Goal: Transaction & Acquisition: Book appointment/travel/reservation

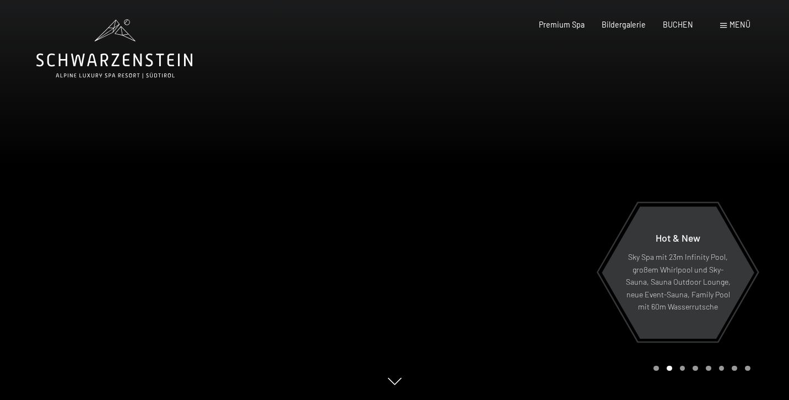
click at [549, 180] on div at bounding box center [592, 200] width 395 height 400
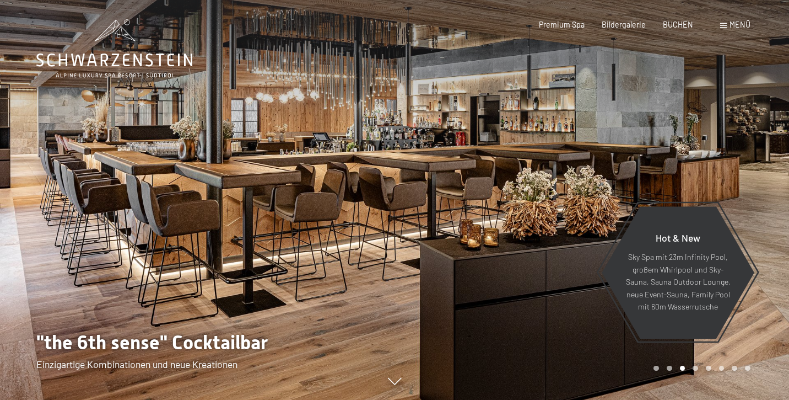
click at [579, 171] on div at bounding box center [592, 200] width 395 height 400
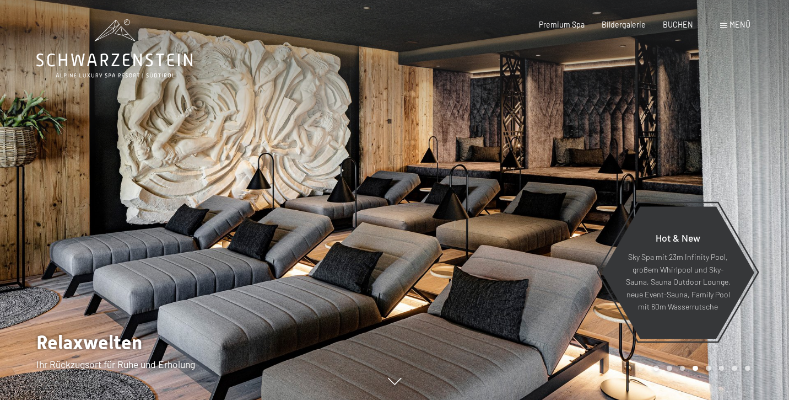
click at [579, 171] on div at bounding box center [592, 200] width 395 height 400
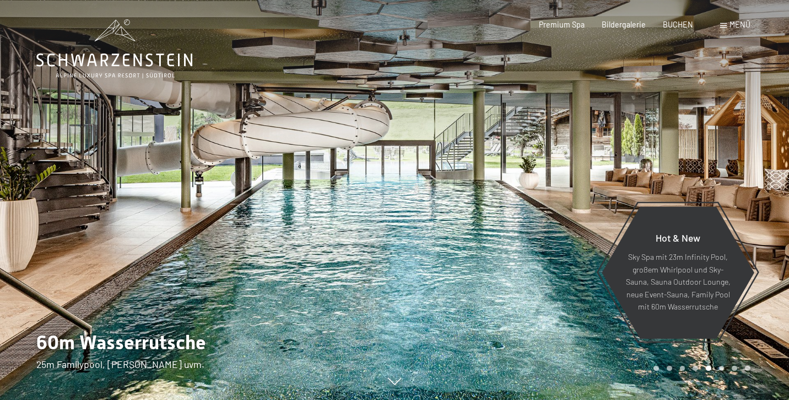
click at [579, 171] on div at bounding box center [592, 200] width 395 height 400
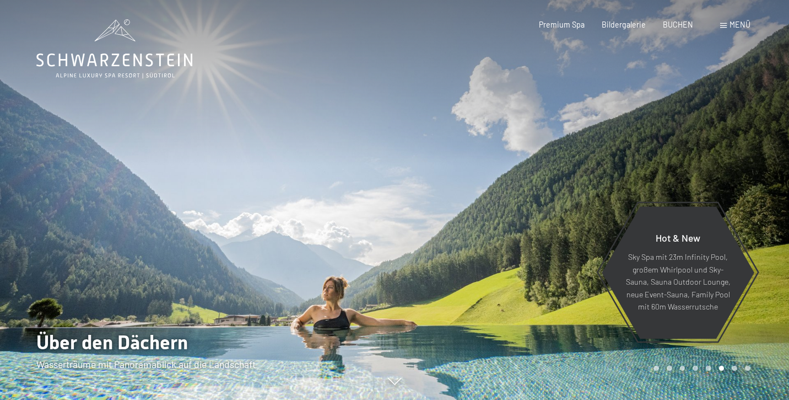
click at [579, 171] on div at bounding box center [592, 200] width 395 height 400
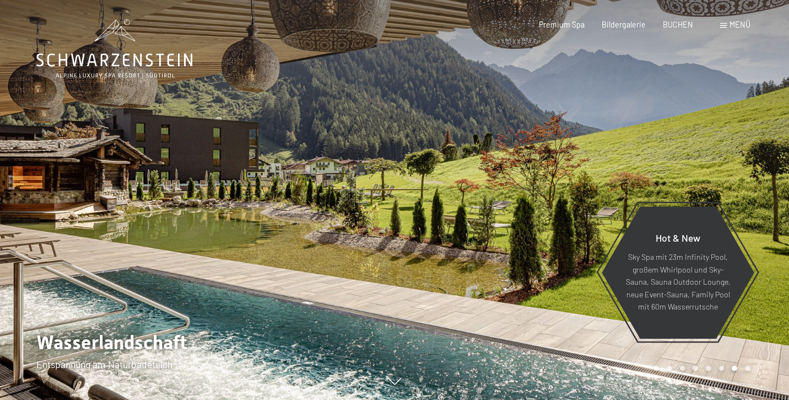
click at [579, 171] on div at bounding box center [592, 200] width 395 height 400
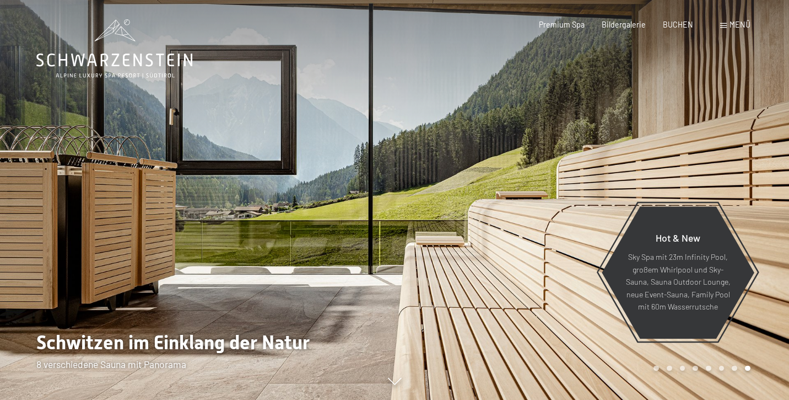
click at [579, 171] on div at bounding box center [592, 200] width 395 height 400
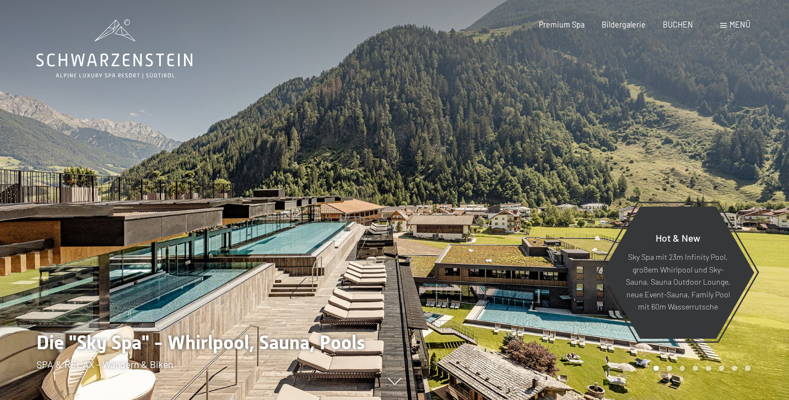
click at [579, 171] on div at bounding box center [592, 200] width 395 height 400
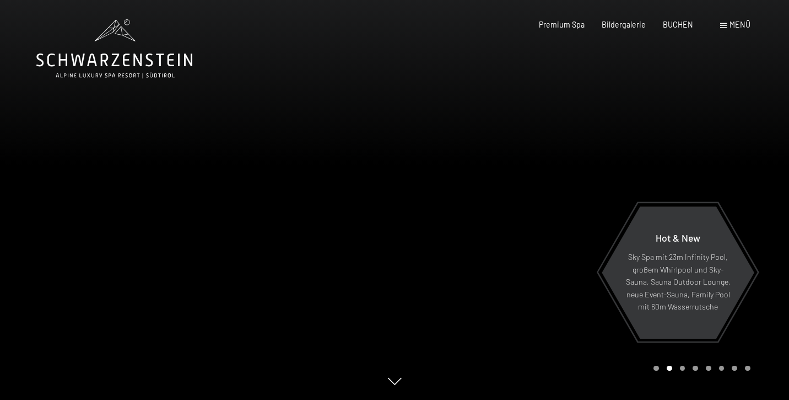
click at [579, 171] on div at bounding box center [592, 200] width 395 height 400
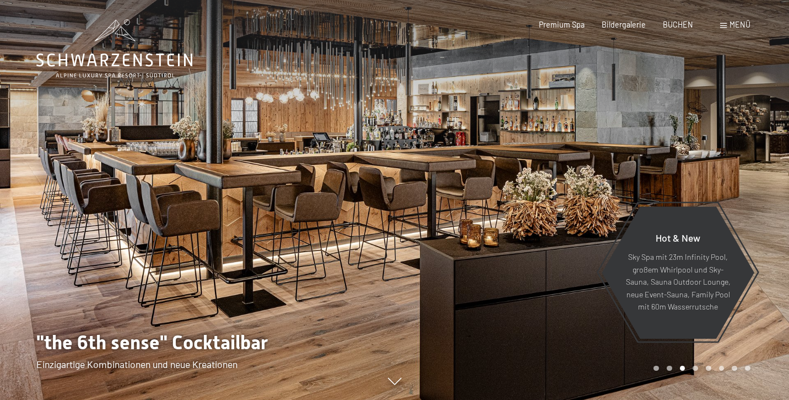
click at [579, 171] on div at bounding box center [592, 200] width 395 height 400
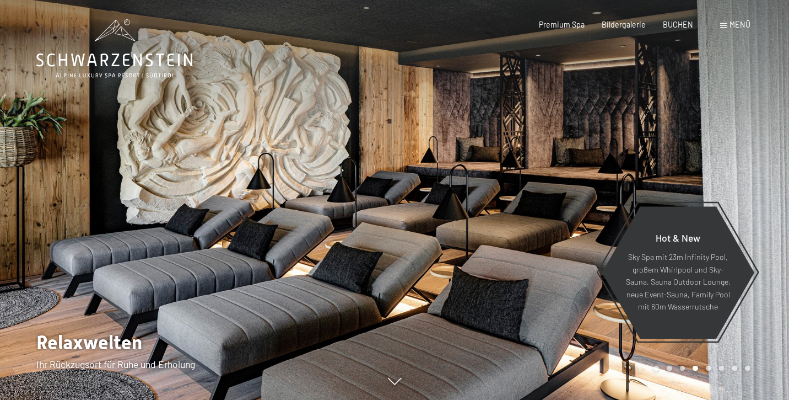
click at [579, 171] on div at bounding box center [592, 200] width 395 height 400
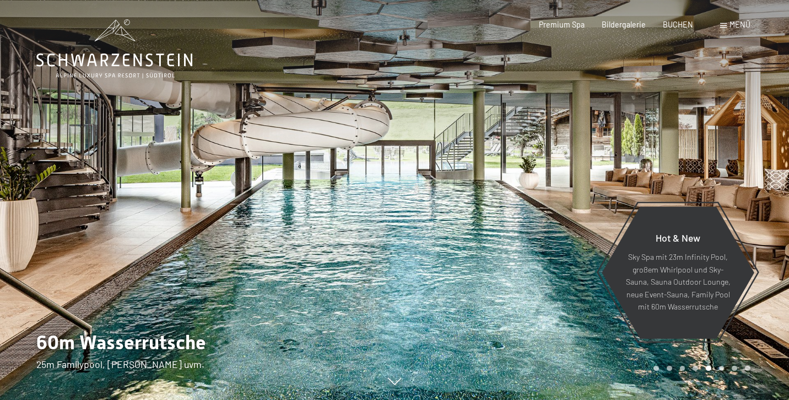
click at [579, 171] on div at bounding box center [592, 200] width 395 height 400
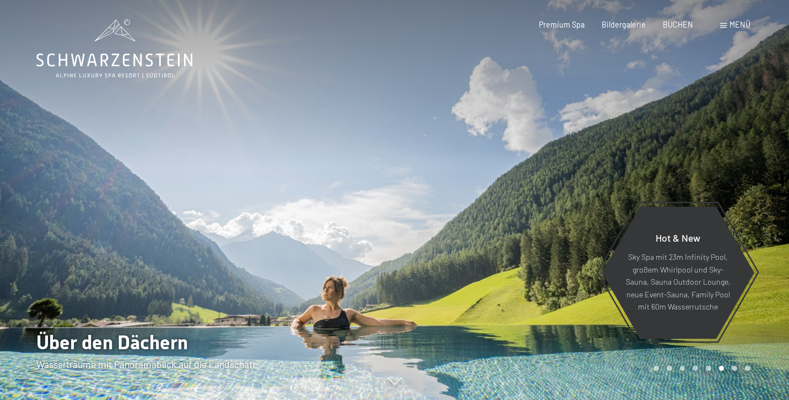
click at [579, 171] on div at bounding box center [592, 200] width 395 height 400
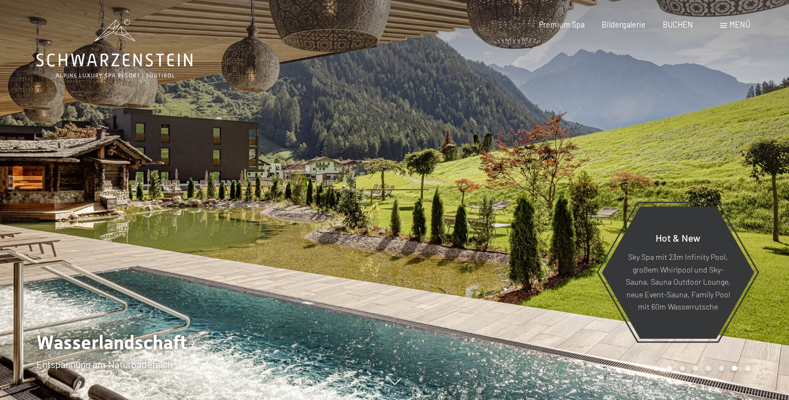
click at [579, 171] on div at bounding box center [592, 200] width 395 height 400
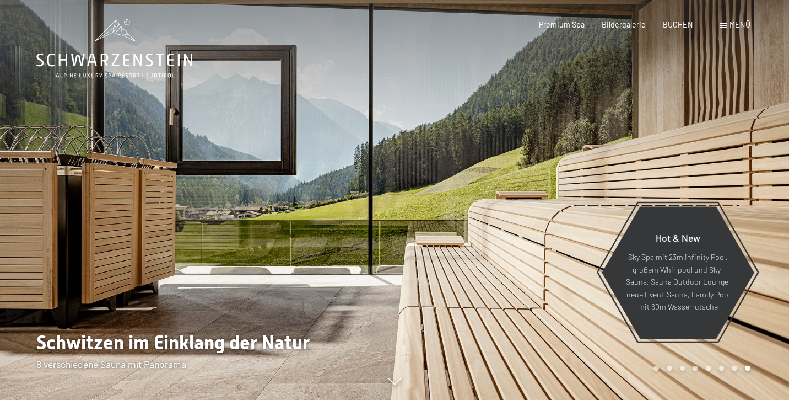
click at [579, 171] on div at bounding box center [592, 200] width 395 height 400
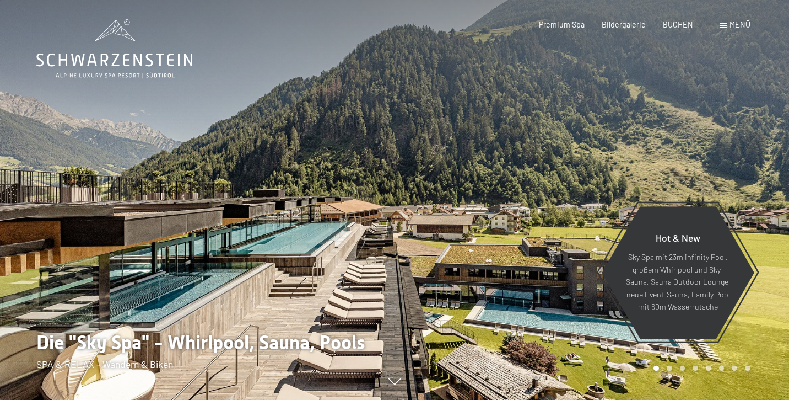
click at [579, 171] on div at bounding box center [592, 200] width 395 height 400
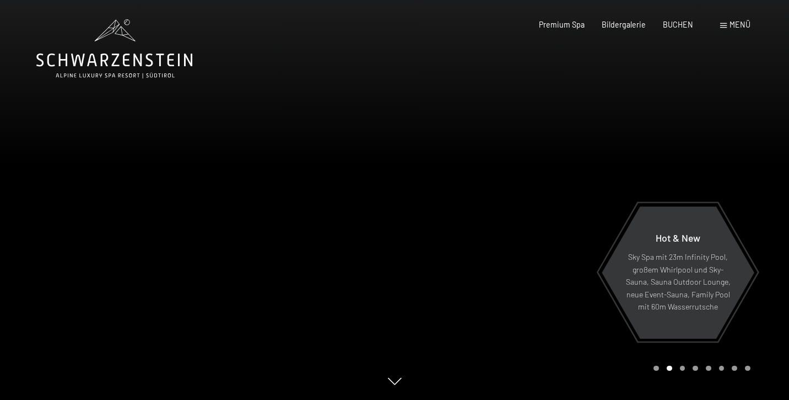
click at [579, 171] on div at bounding box center [592, 200] width 395 height 400
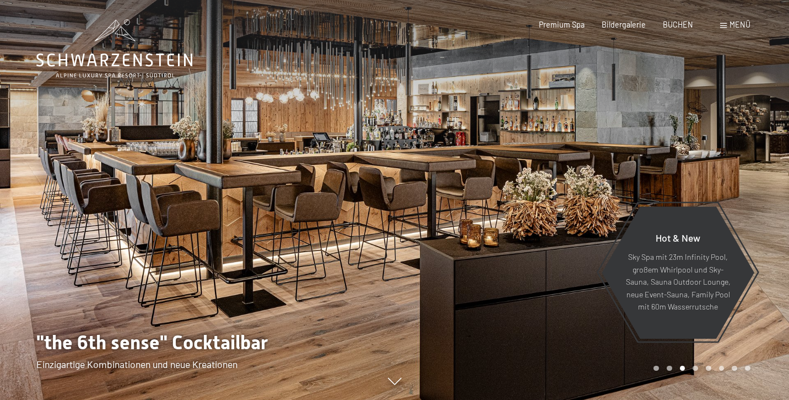
click at [579, 171] on div at bounding box center [592, 200] width 395 height 400
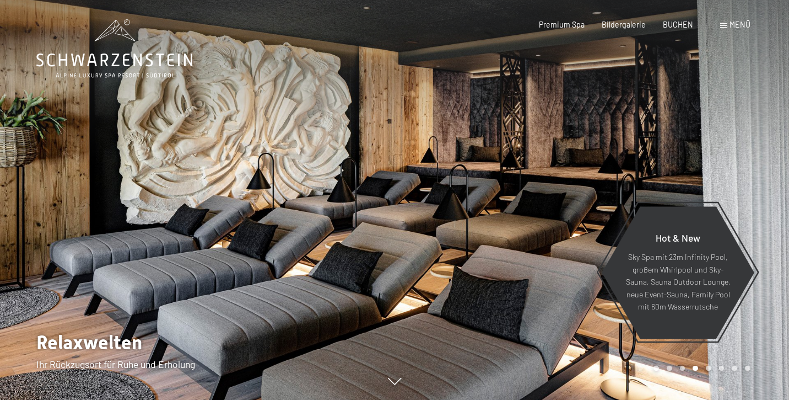
click at [579, 171] on div at bounding box center [592, 200] width 395 height 400
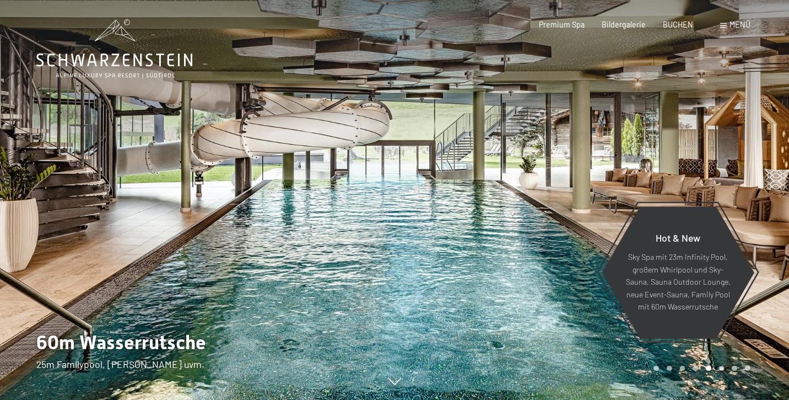
click at [579, 171] on div at bounding box center [592, 200] width 395 height 400
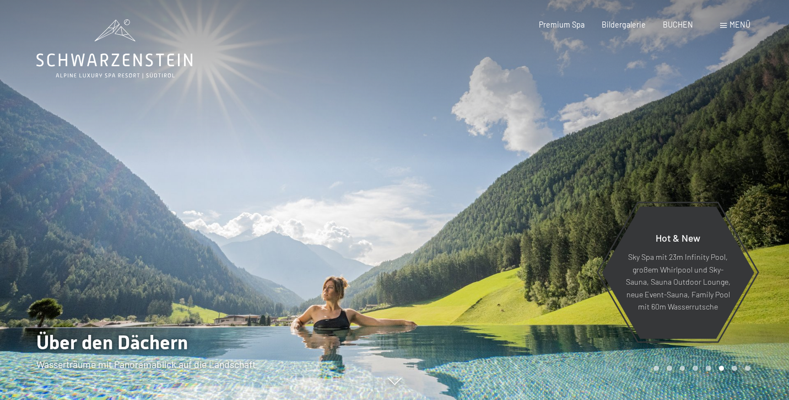
click at [579, 171] on div at bounding box center [592, 200] width 395 height 400
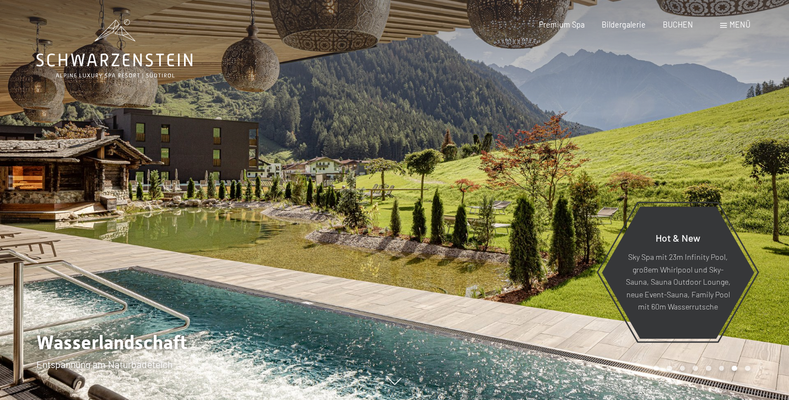
click at [579, 171] on div at bounding box center [592, 200] width 395 height 400
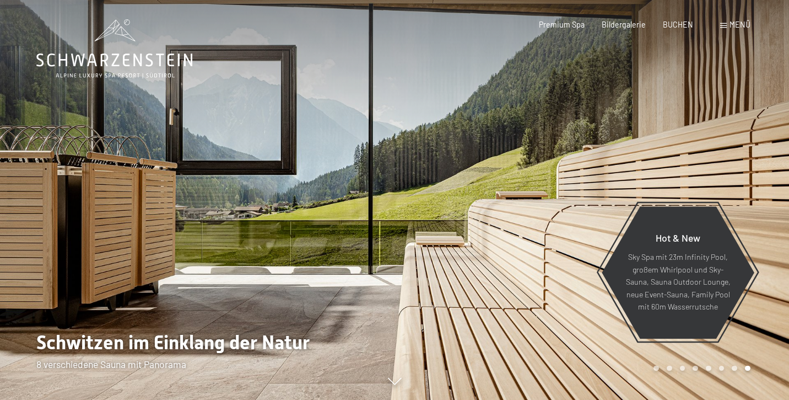
click at [579, 171] on div at bounding box center [592, 200] width 395 height 400
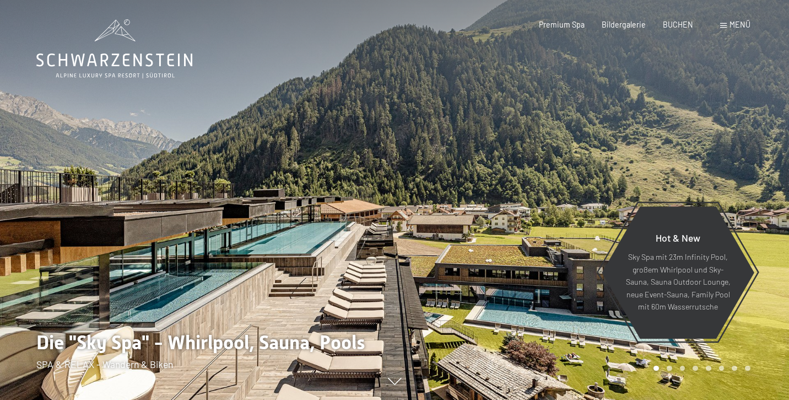
click at [579, 171] on div at bounding box center [592, 200] width 395 height 400
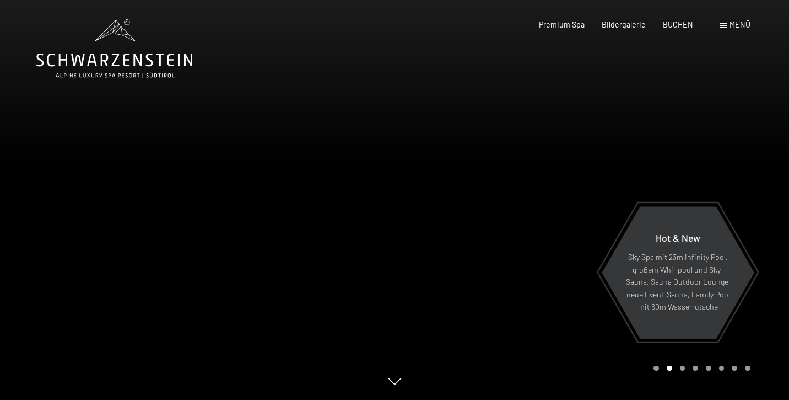
click at [579, 171] on div at bounding box center [592, 200] width 395 height 400
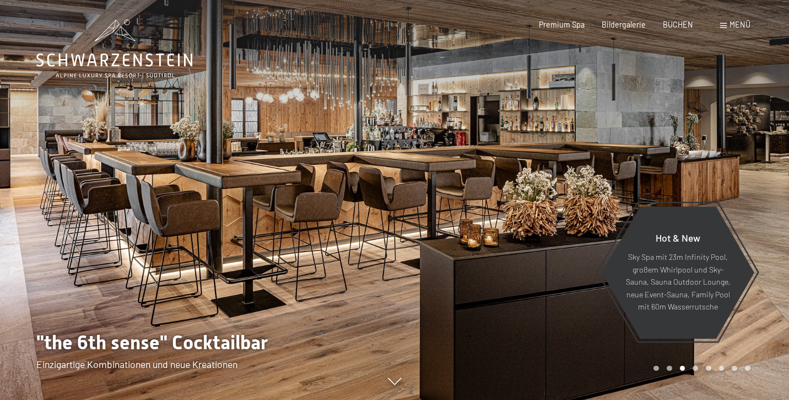
click at [579, 171] on div at bounding box center [592, 200] width 395 height 400
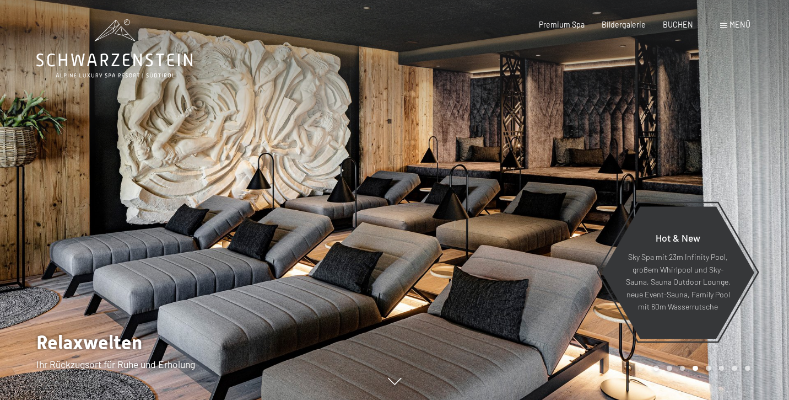
click at [579, 171] on div at bounding box center [592, 200] width 395 height 400
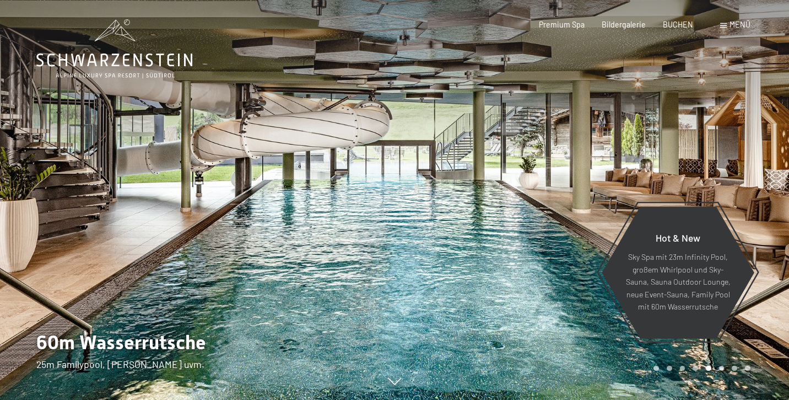
click at [579, 171] on div at bounding box center [592, 200] width 395 height 400
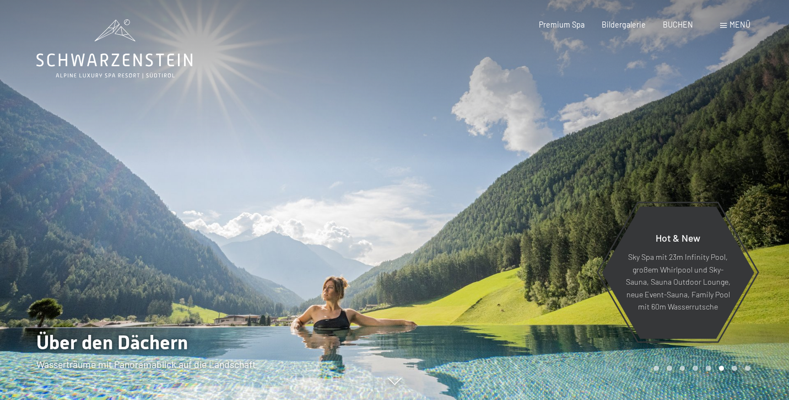
click at [579, 171] on div at bounding box center [592, 200] width 395 height 400
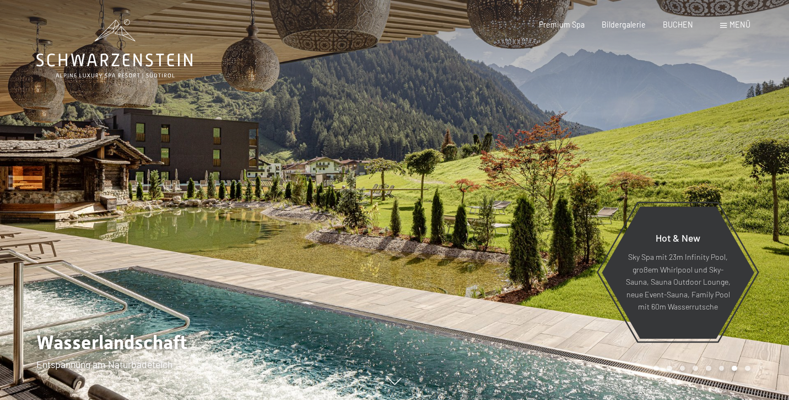
click at [579, 171] on div at bounding box center [592, 200] width 395 height 400
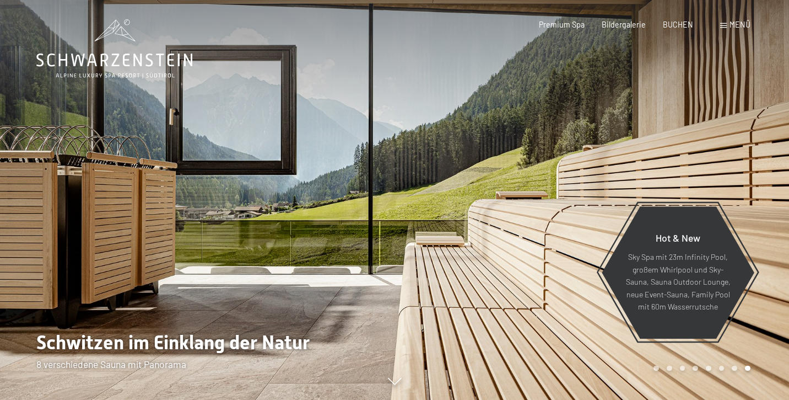
click at [579, 171] on div at bounding box center [592, 200] width 395 height 400
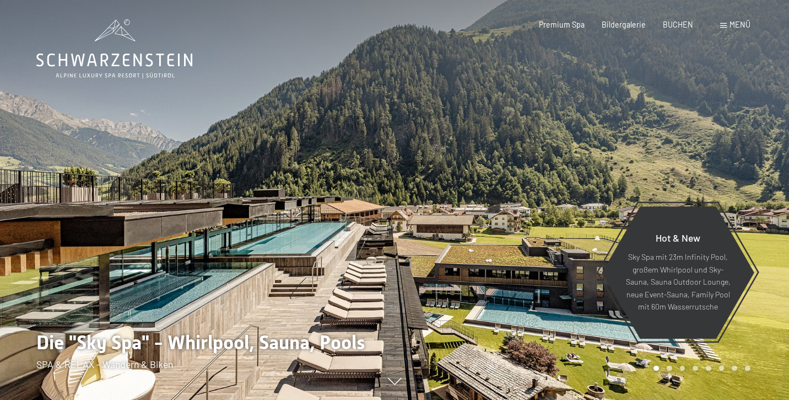
click at [579, 171] on div at bounding box center [592, 200] width 395 height 400
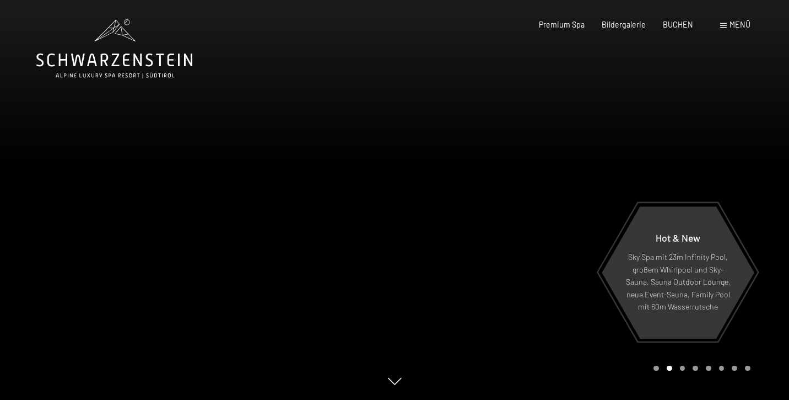
click at [579, 171] on div at bounding box center [592, 200] width 395 height 400
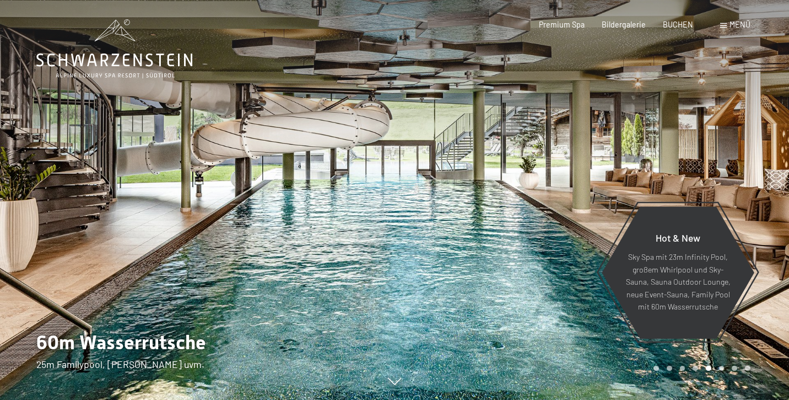
click at [671, 126] on div at bounding box center [592, 200] width 395 height 400
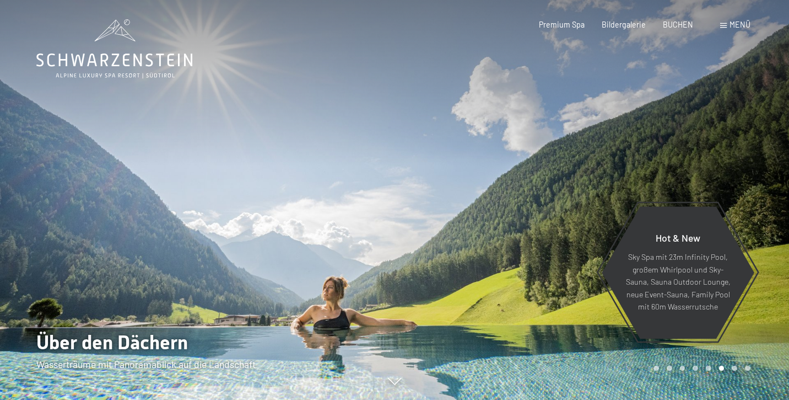
click at [671, 126] on div at bounding box center [592, 200] width 395 height 400
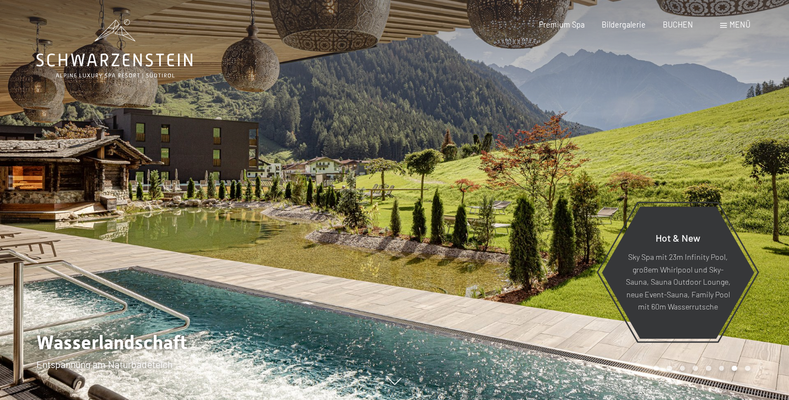
click at [671, 126] on div at bounding box center [592, 200] width 395 height 400
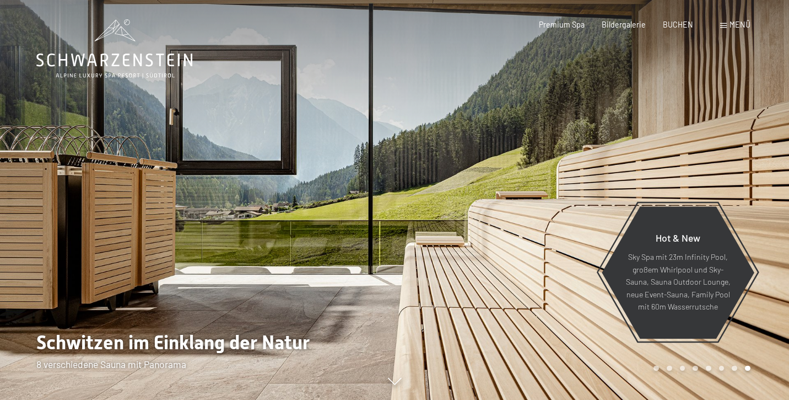
click at [671, 126] on div at bounding box center [592, 200] width 395 height 400
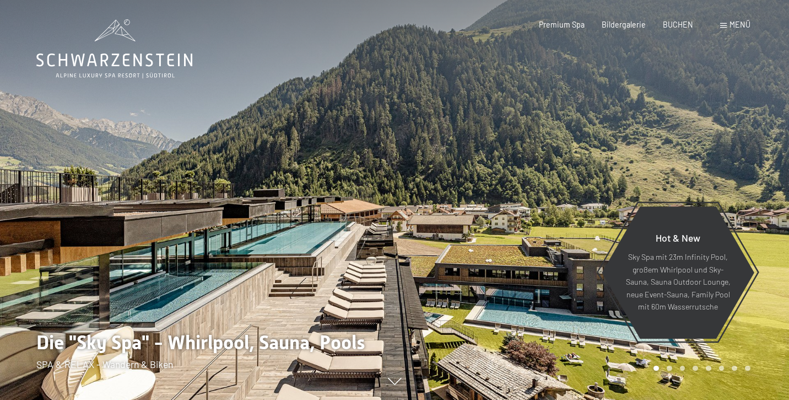
click at [671, 126] on div at bounding box center [592, 200] width 395 height 400
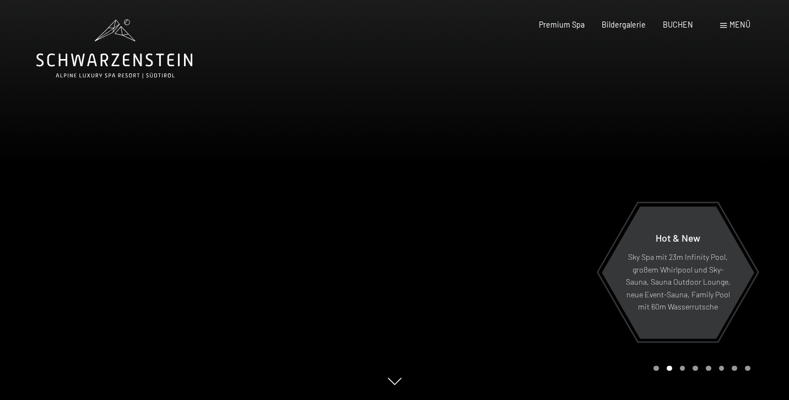
click at [671, 126] on div at bounding box center [592, 200] width 395 height 400
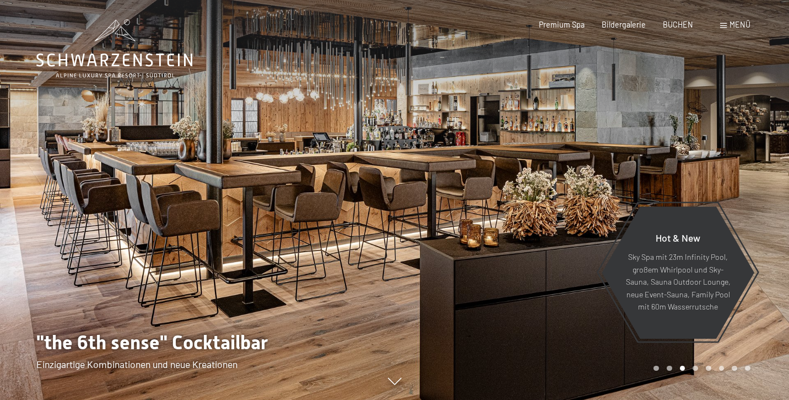
click at [671, 126] on div at bounding box center [592, 200] width 395 height 400
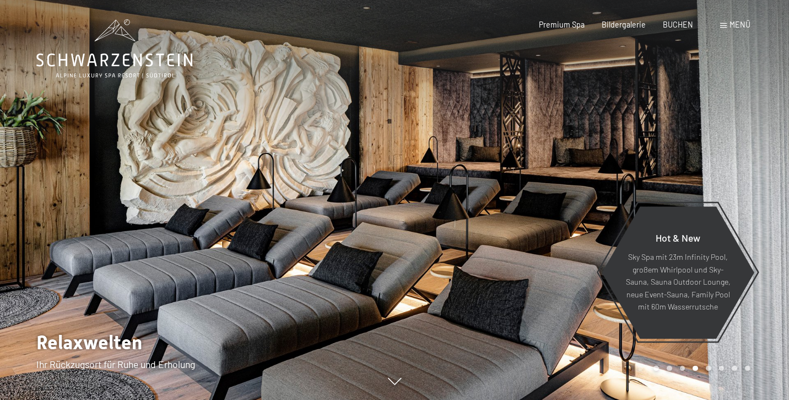
click at [671, 126] on div at bounding box center [592, 200] width 395 height 400
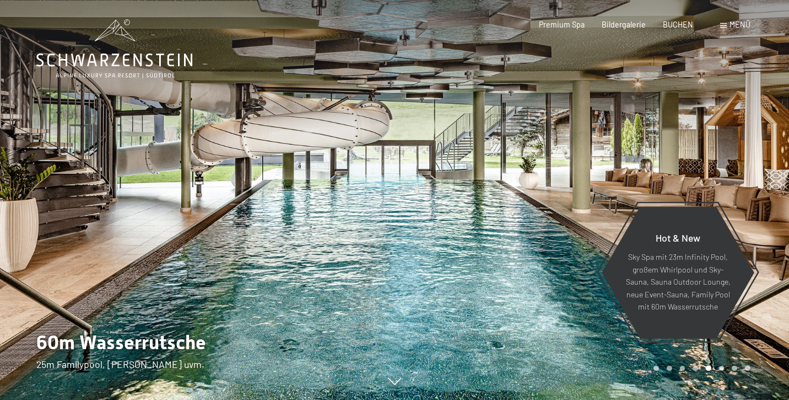
click at [671, 126] on div at bounding box center [592, 200] width 395 height 400
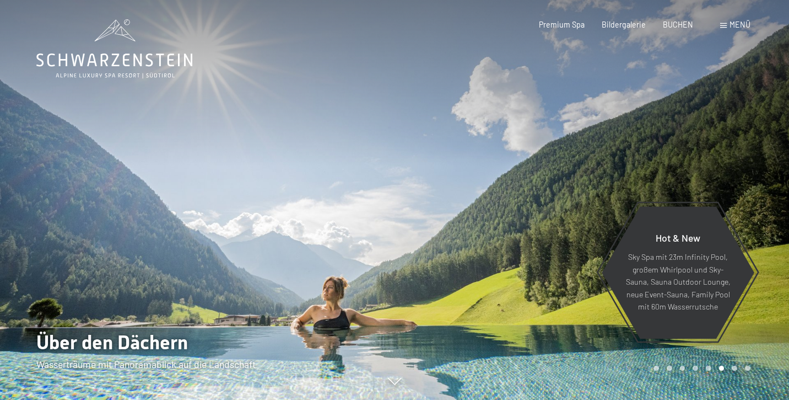
click at [671, 126] on div at bounding box center [592, 200] width 395 height 400
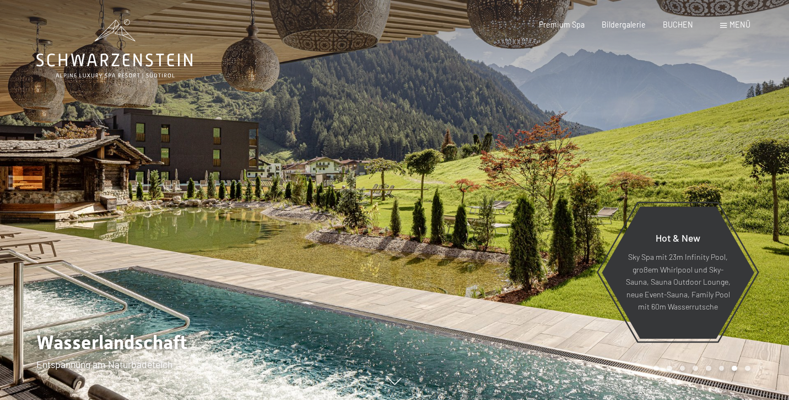
click at [671, 126] on div at bounding box center [592, 200] width 395 height 400
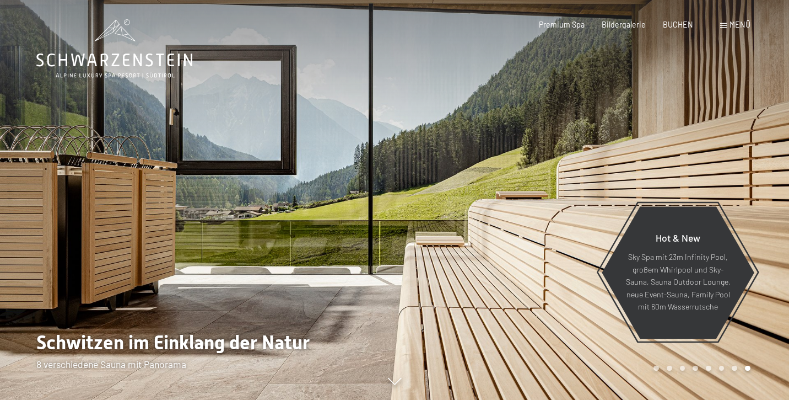
click at [671, 126] on div at bounding box center [592, 200] width 395 height 400
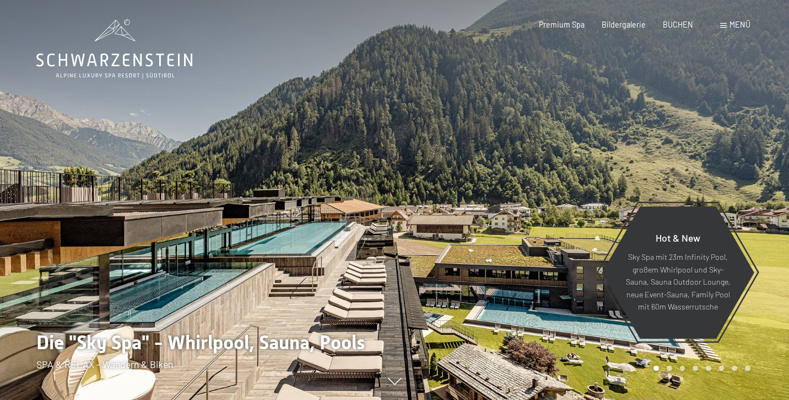
click at [671, 126] on div at bounding box center [592, 200] width 395 height 400
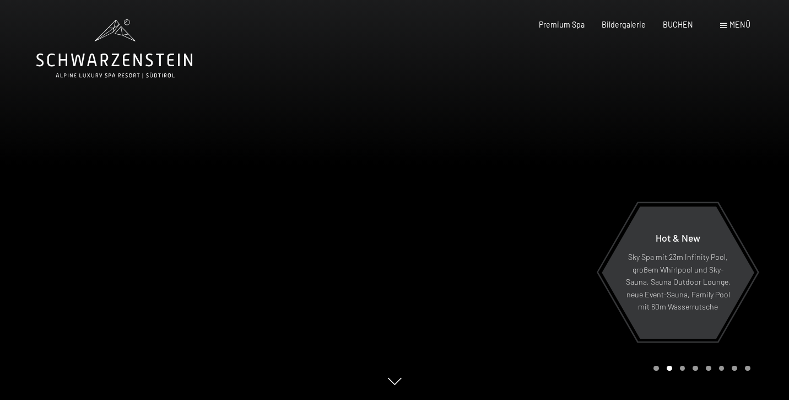
click at [671, 126] on div at bounding box center [592, 200] width 395 height 400
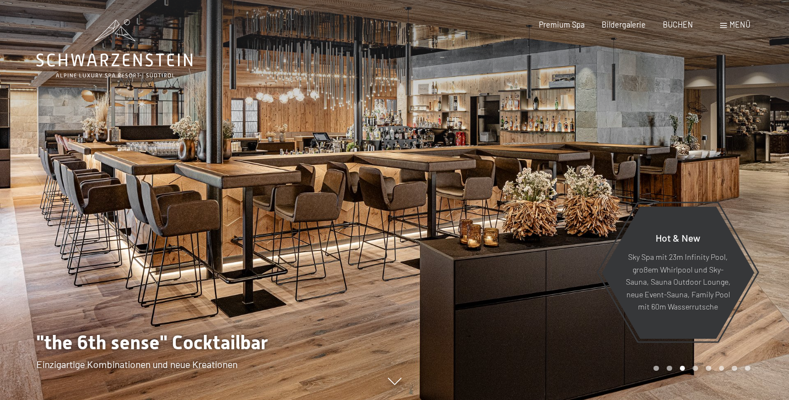
click at [671, 126] on div at bounding box center [592, 200] width 395 height 400
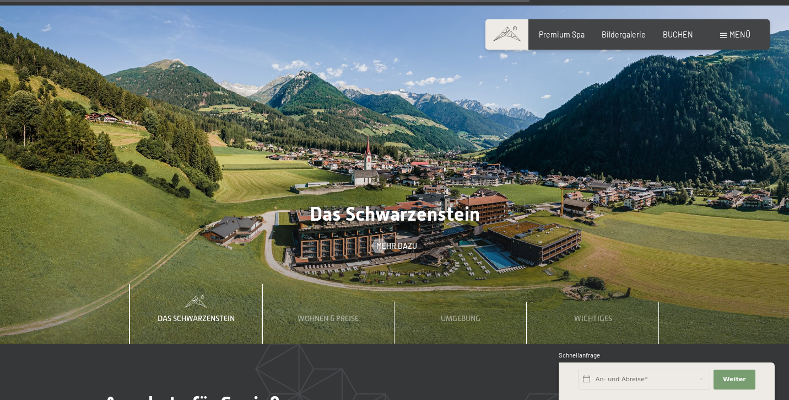
scroll to position [3078, 0]
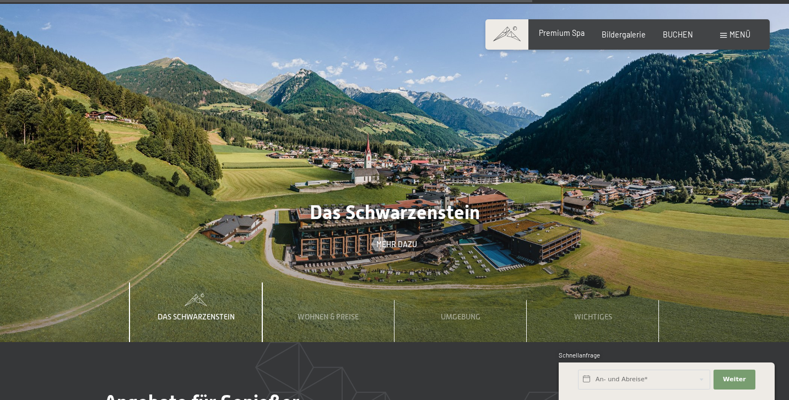
click at [569, 35] on span "Premium Spa" at bounding box center [562, 32] width 46 height 9
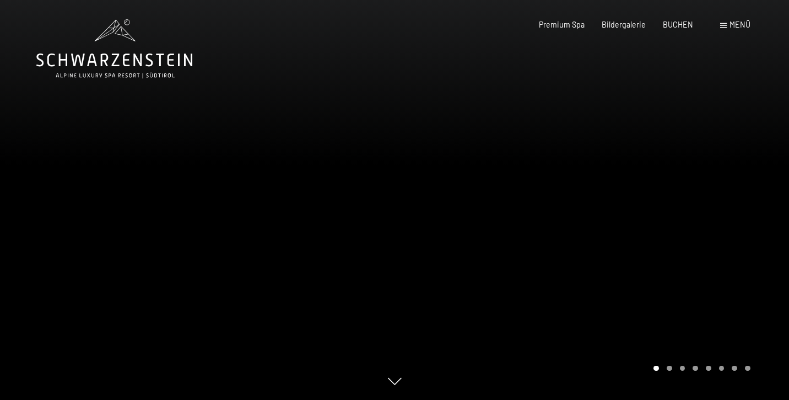
click at [719, 199] on div at bounding box center [592, 200] width 395 height 400
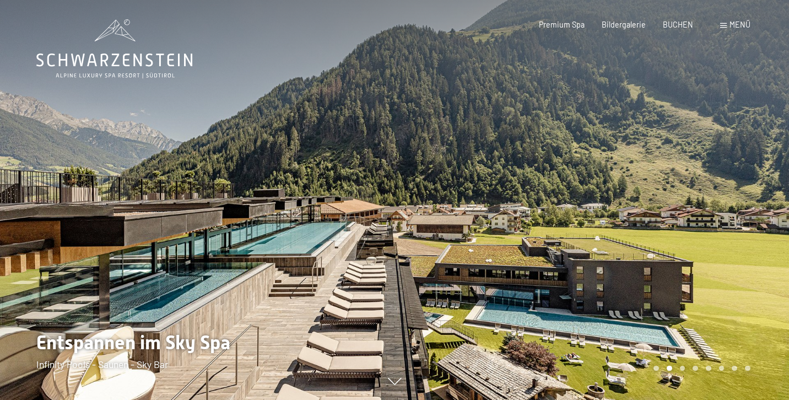
click at [719, 199] on div at bounding box center [592, 200] width 395 height 400
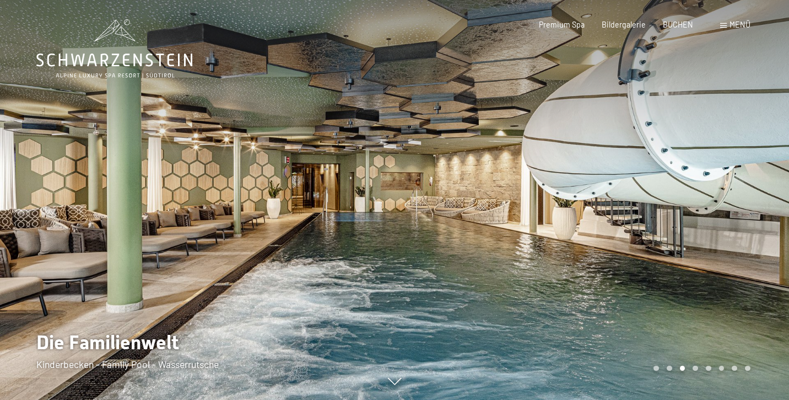
click at [719, 199] on div at bounding box center [592, 200] width 395 height 400
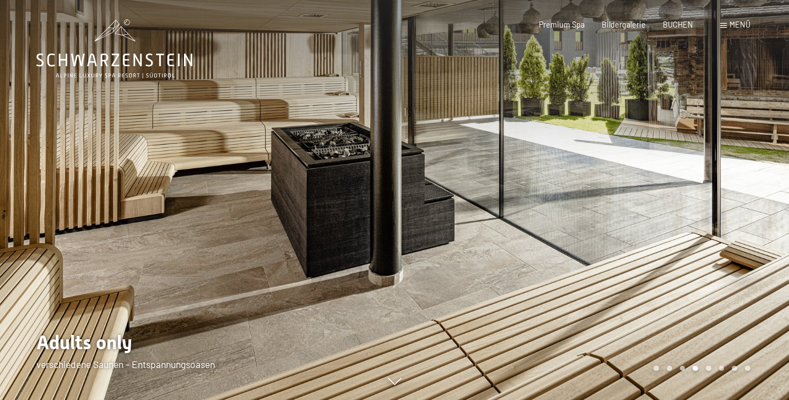
click at [719, 199] on div at bounding box center [592, 200] width 395 height 400
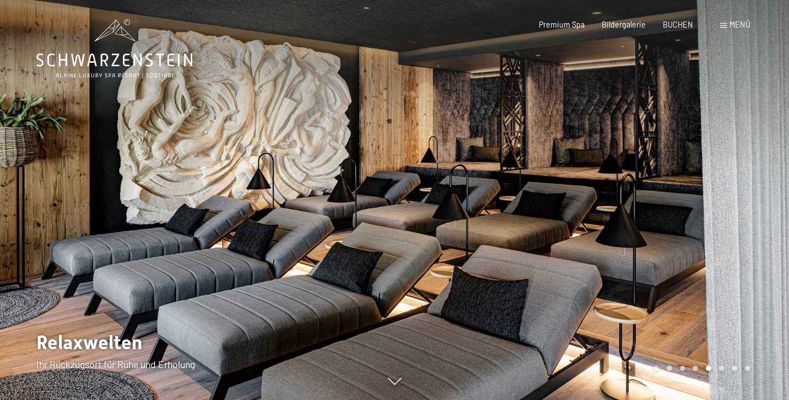
click at [719, 199] on div at bounding box center [592, 200] width 395 height 400
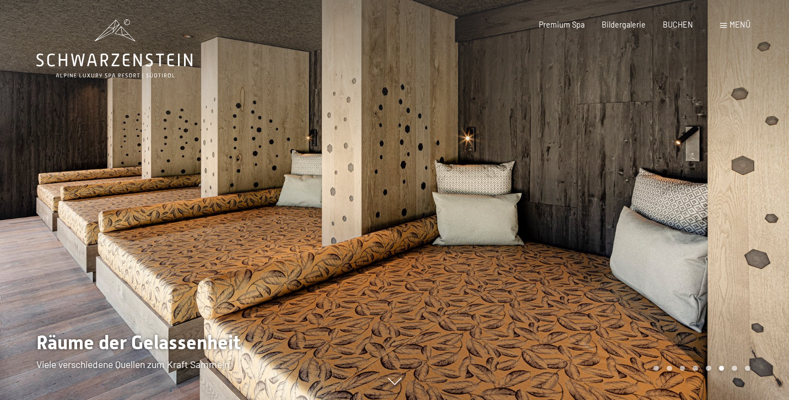
click at [719, 199] on div at bounding box center [592, 200] width 395 height 400
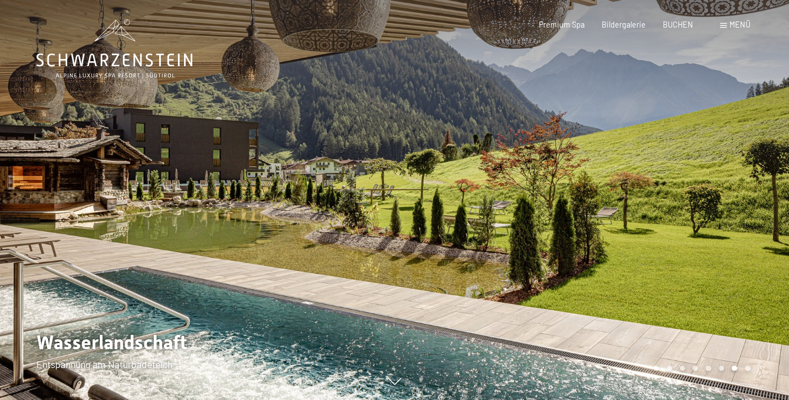
click at [719, 199] on div at bounding box center [592, 200] width 395 height 400
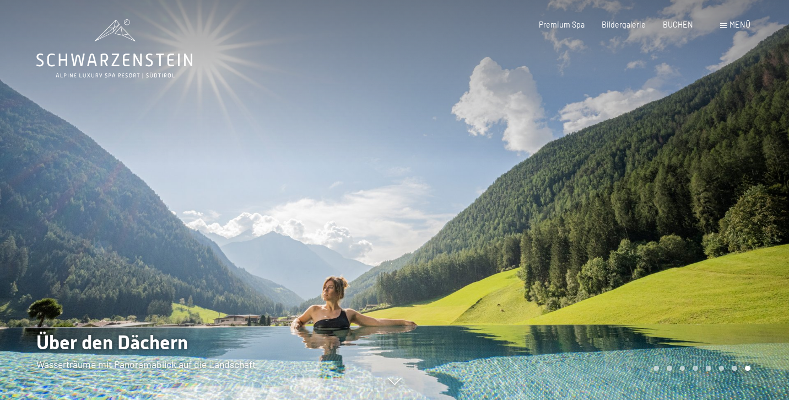
click at [719, 199] on div at bounding box center [592, 200] width 395 height 400
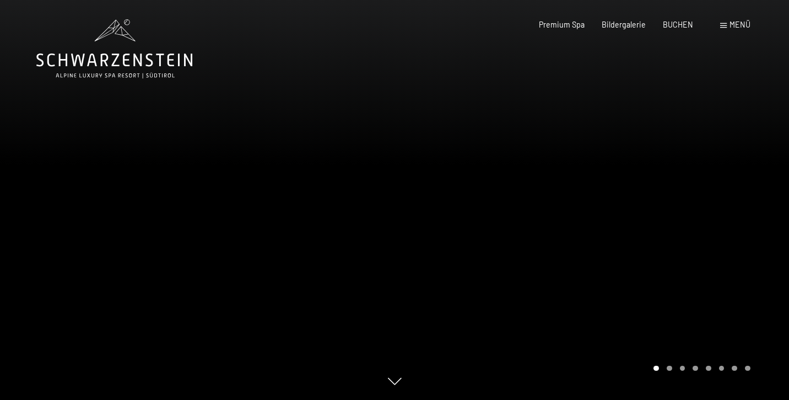
click at [719, 199] on div at bounding box center [592, 200] width 395 height 400
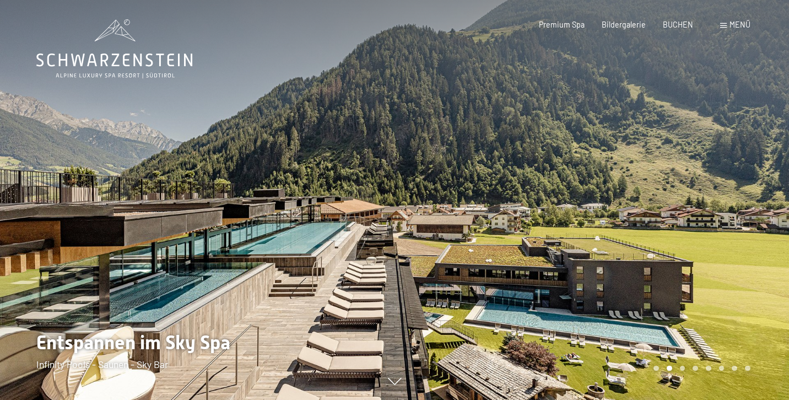
click at [719, 199] on div at bounding box center [592, 200] width 395 height 400
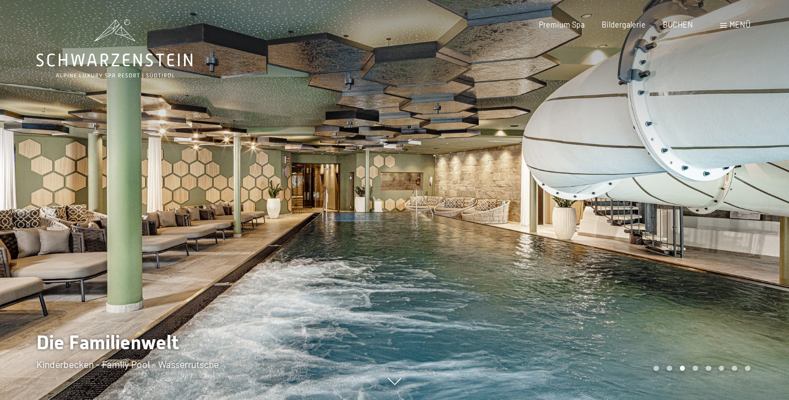
click at [708, 191] on div at bounding box center [592, 200] width 395 height 400
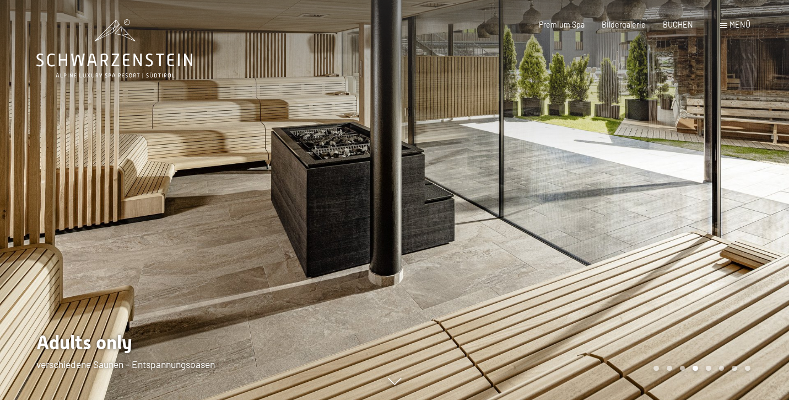
click at [708, 191] on div at bounding box center [592, 200] width 395 height 400
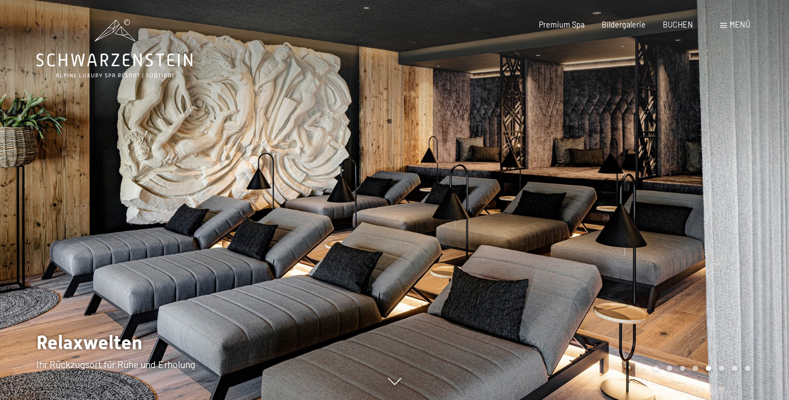
click at [708, 191] on div at bounding box center [592, 200] width 395 height 400
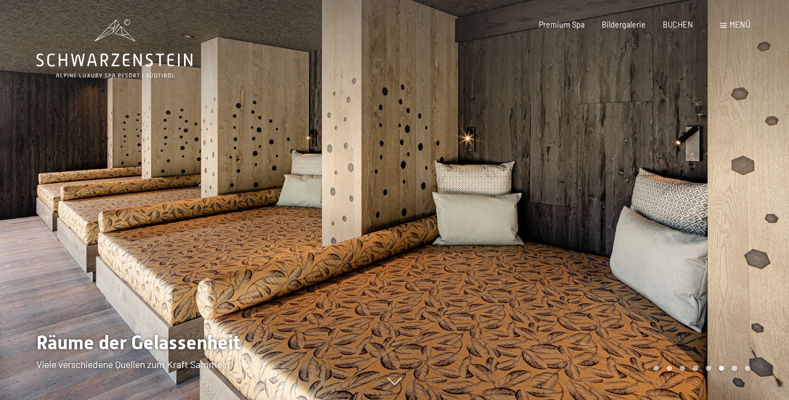
click at [708, 191] on div at bounding box center [592, 200] width 395 height 400
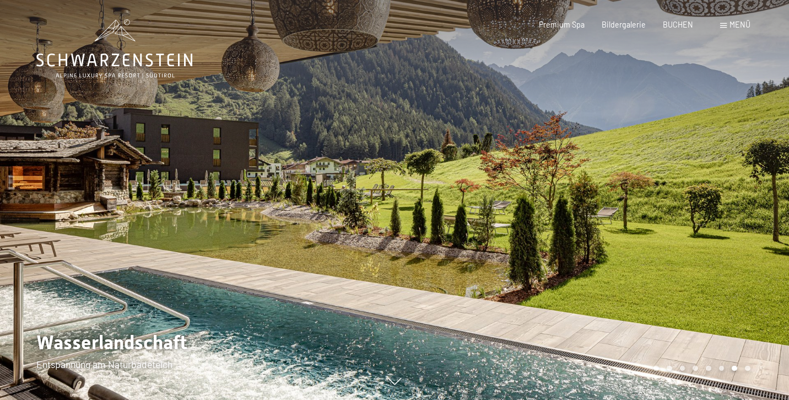
click at [708, 191] on div at bounding box center [592, 200] width 395 height 400
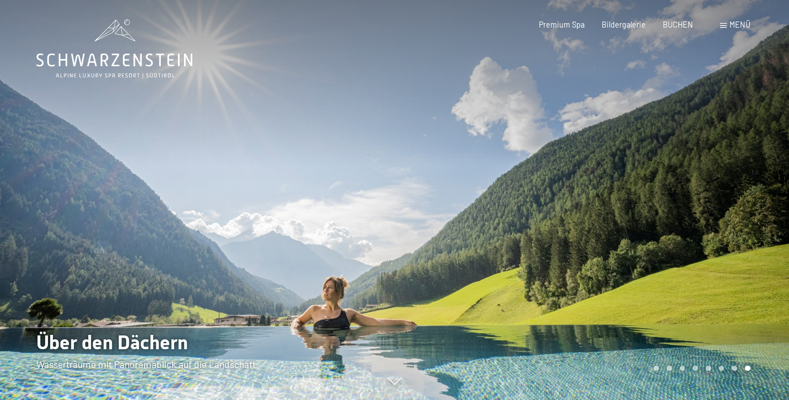
click at [708, 191] on div at bounding box center [592, 200] width 395 height 400
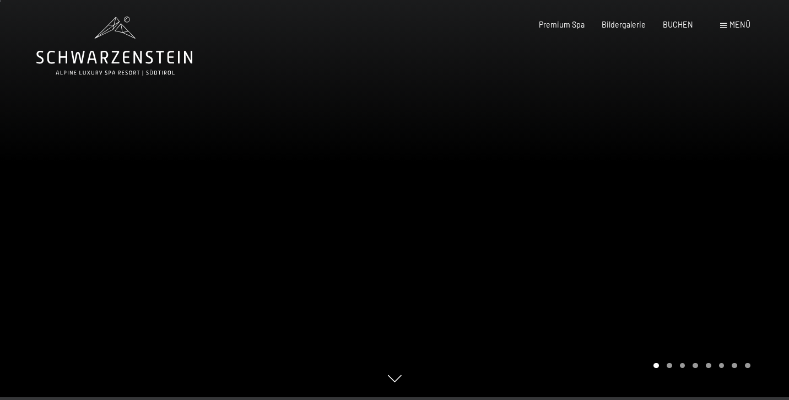
scroll to position [2, 0]
click at [623, 171] on div at bounding box center [592, 198] width 395 height 400
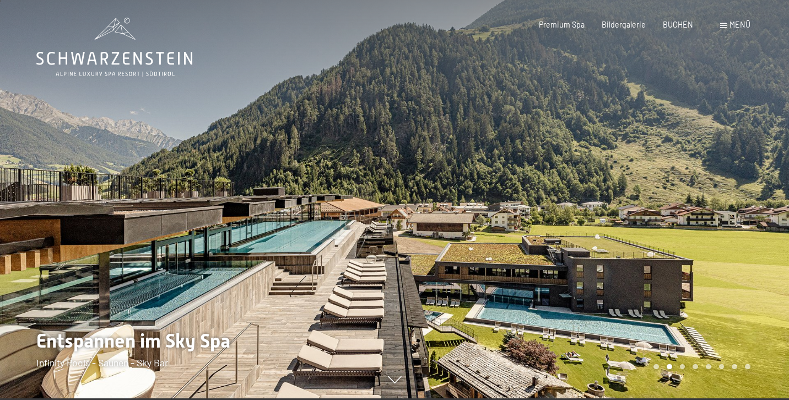
click at [623, 171] on div at bounding box center [592, 198] width 395 height 400
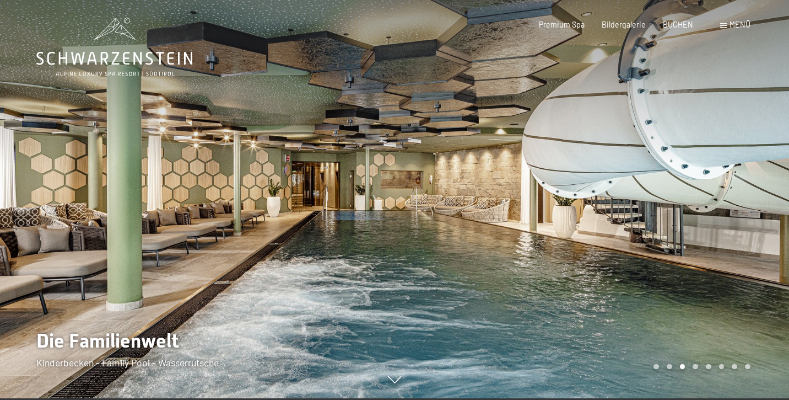
click at [623, 171] on div at bounding box center [592, 198] width 395 height 400
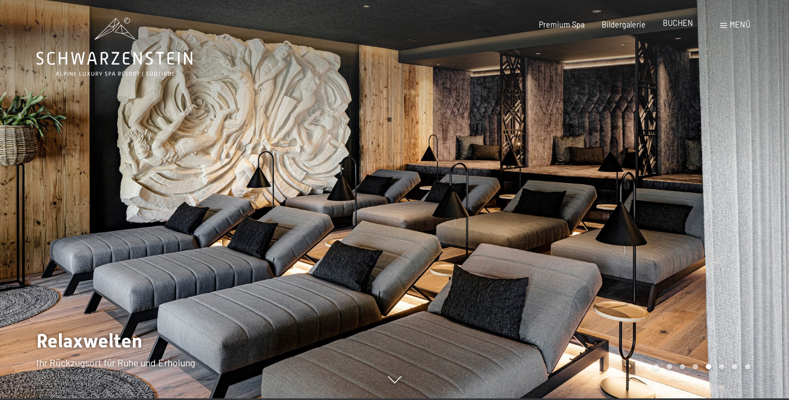
click at [678, 25] on span "BUCHEN" at bounding box center [678, 22] width 30 height 9
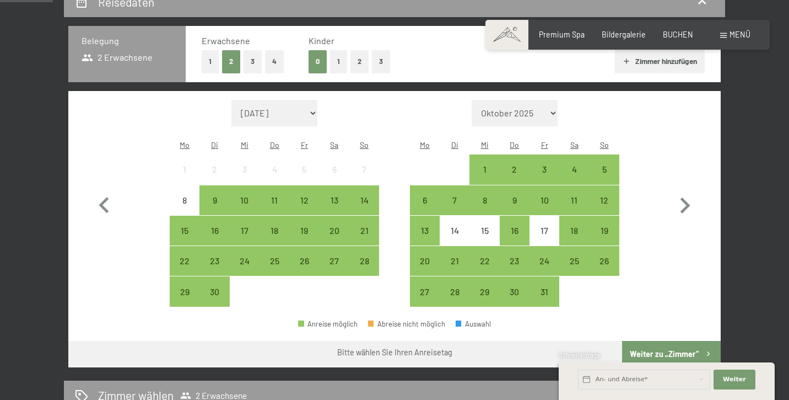
scroll to position [245, 0]
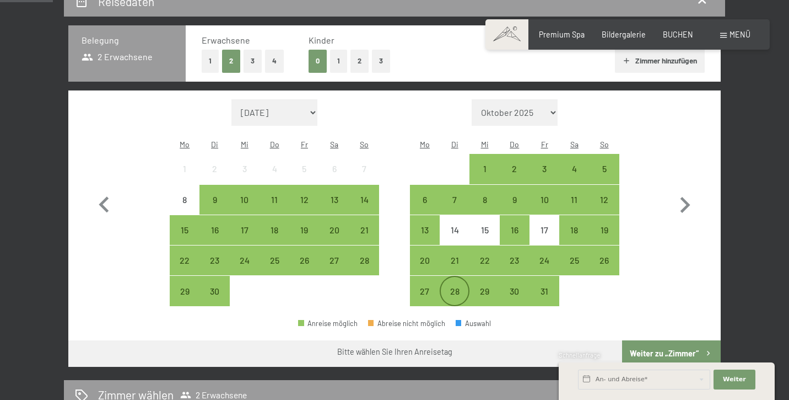
click at [454, 287] on div "28" at bounding box center [455, 301] width 28 height 28
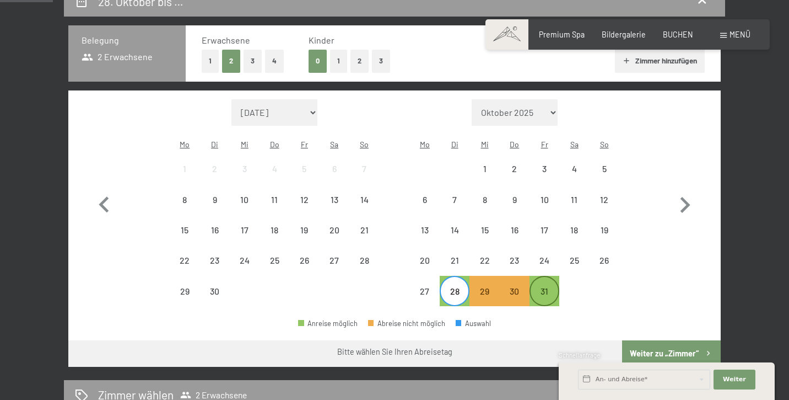
click at [554, 287] on div "31" at bounding box center [545, 301] width 28 height 28
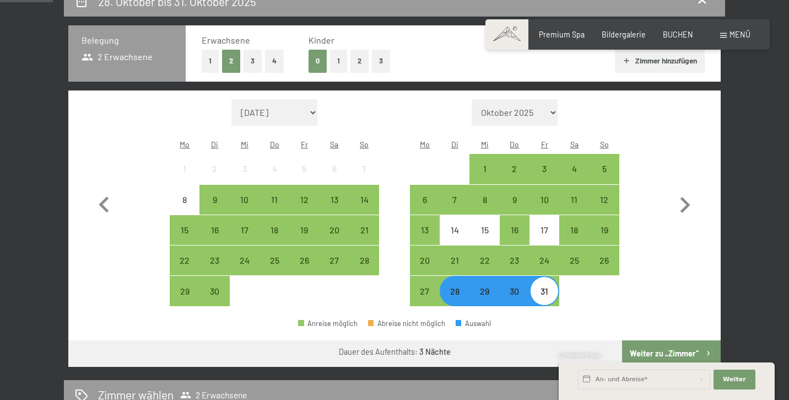
click at [689, 340] on button "Weiter zu „Zimmer“" at bounding box center [671, 353] width 99 height 26
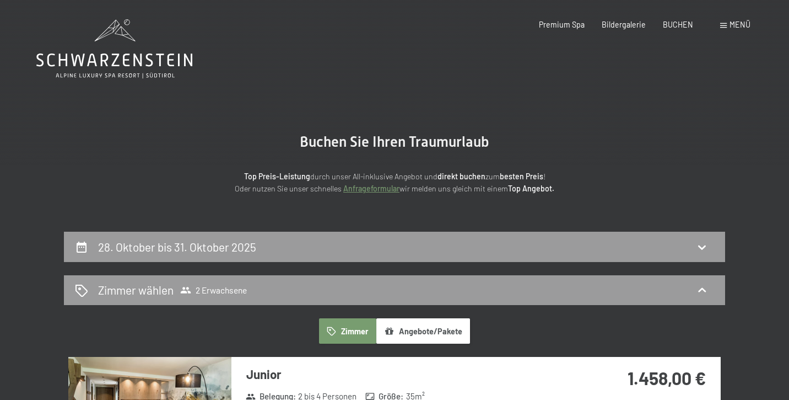
scroll to position [0, 0]
click at [132, 36] on icon at bounding box center [114, 48] width 156 height 59
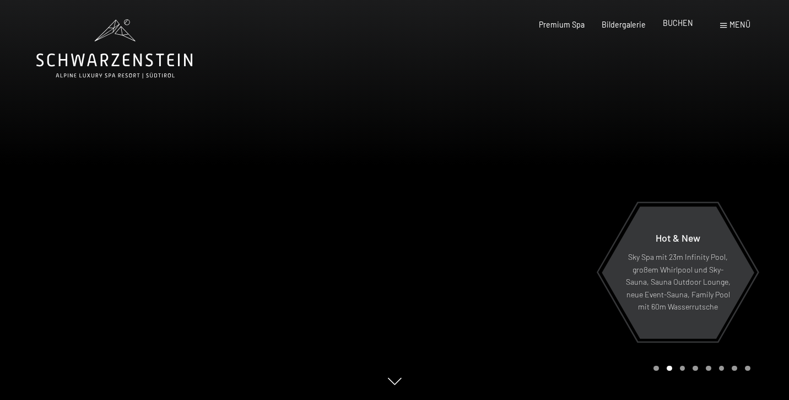
click at [677, 22] on span "BUCHEN" at bounding box center [678, 22] width 30 height 9
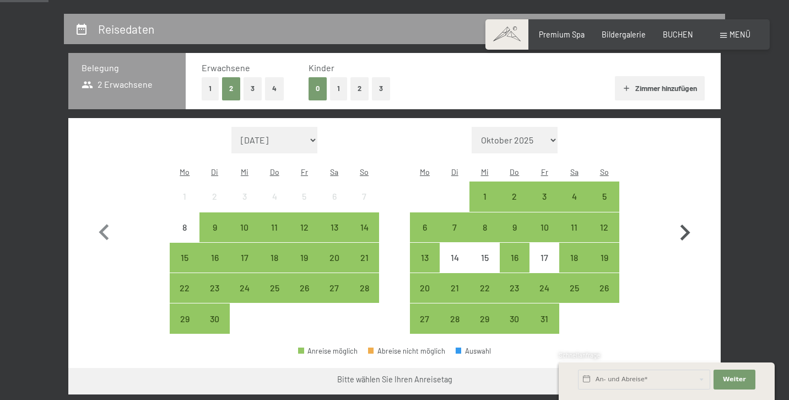
click at [689, 221] on icon "button" at bounding box center [685, 233] width 32 height 32
select select "[DATE]"
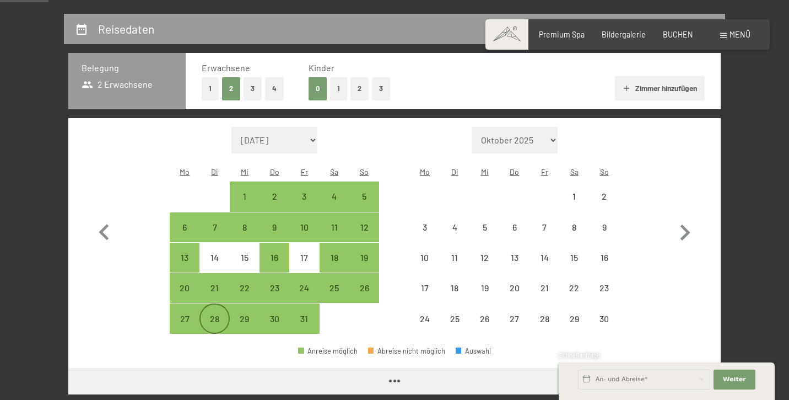
select select "[DATE]"
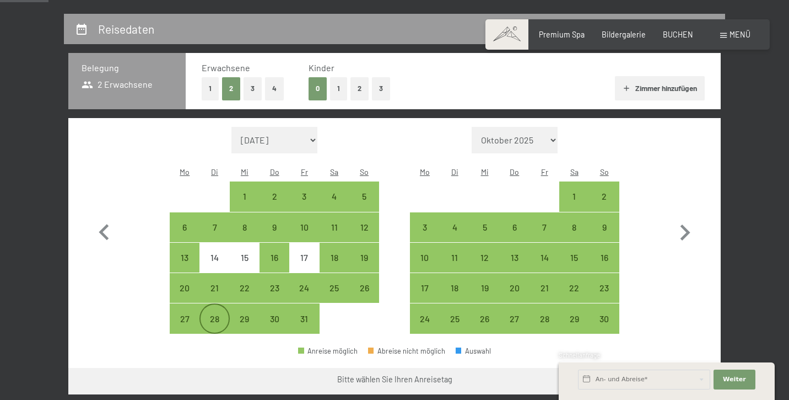
click at [215, 314] on div "28" at bounding box center [215, 328] width 28 height 28
select select "[DATE]"
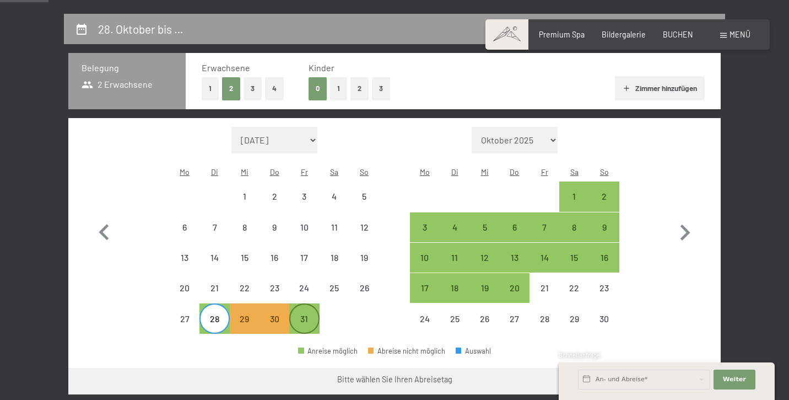
click at [302, 314] on div "31" at bounding box center [304, 328] width 28 height 28
select select "[DATE]"
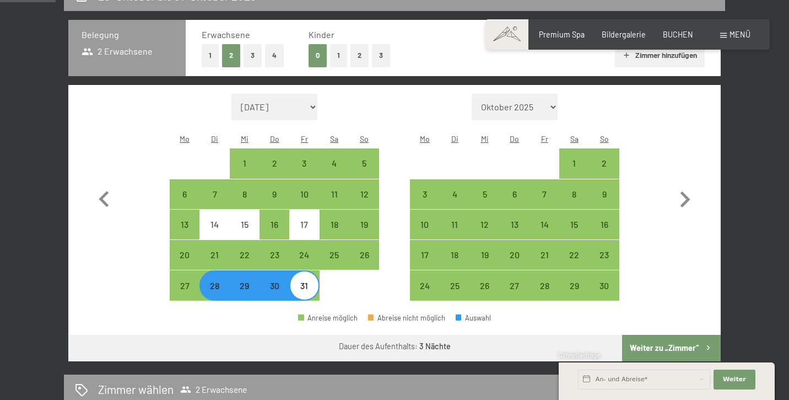
click at [687, 335] on button "Weiter zu „Zimmer“" at bounding box center [671, 348] width 99 height 26
select select "[DATE]"
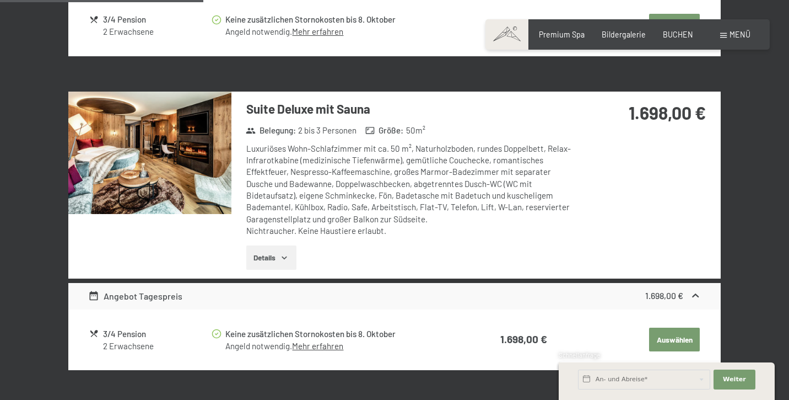
scroll to position [837, 0]
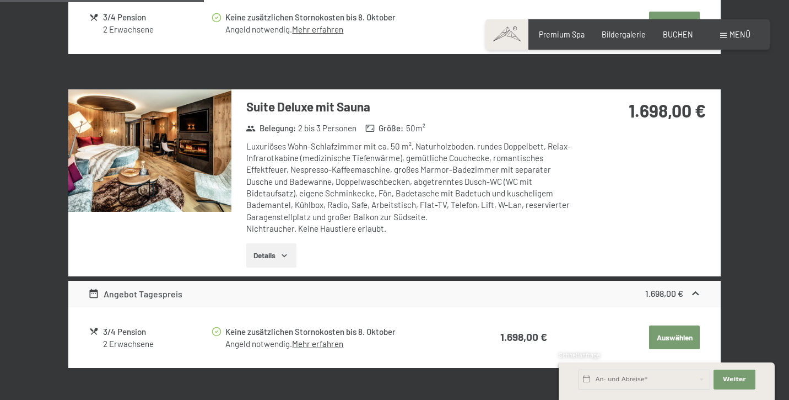
click at [182, 152] on img at bounding box center [149, 150] width 163 height 122
click at [0, 0] on button "button" at bounding box center [0, 0] width 0 height 0
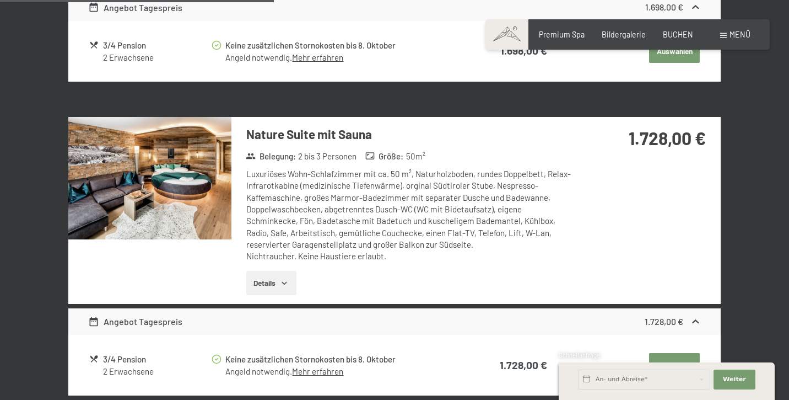
scroll to position [1124, 0]
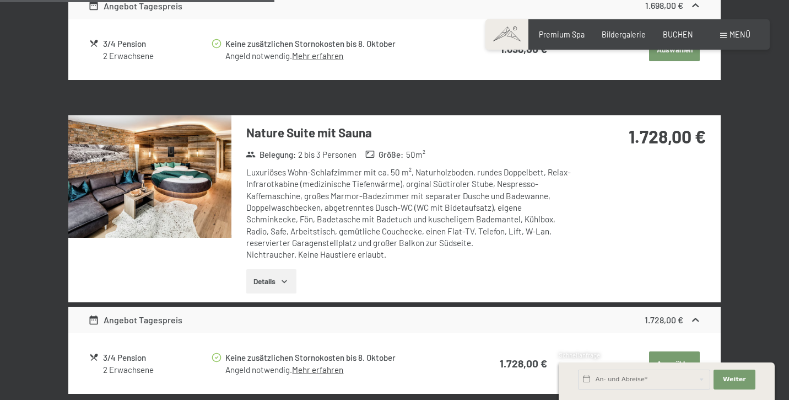
click at [207, 179] on img at bounding box center [149, 176] width 163 height 122
click at [0, 0] on button "button" at bounding box center [0, 0] width 0 height 0
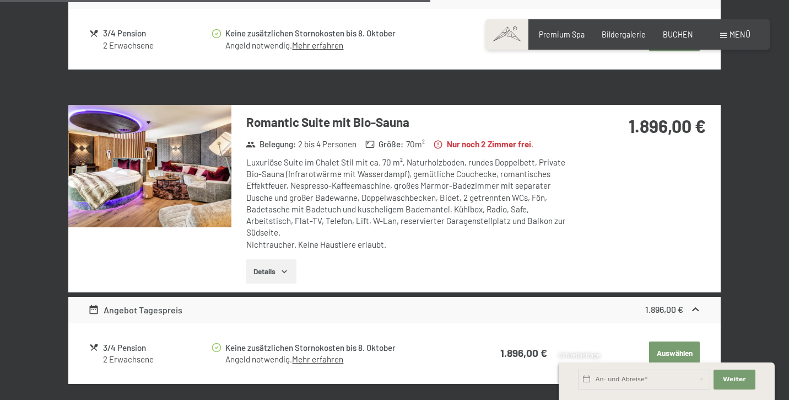
scroll to position [1766, 0]
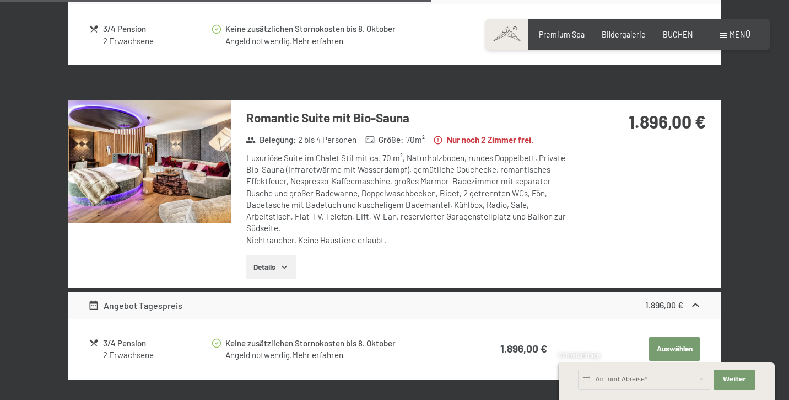
click at [184, 148] on img at bounding box center [149, 161] width 163 height 122
click at [0, 0] on button "button" at bounding box center [0, 0] width 0 height 0
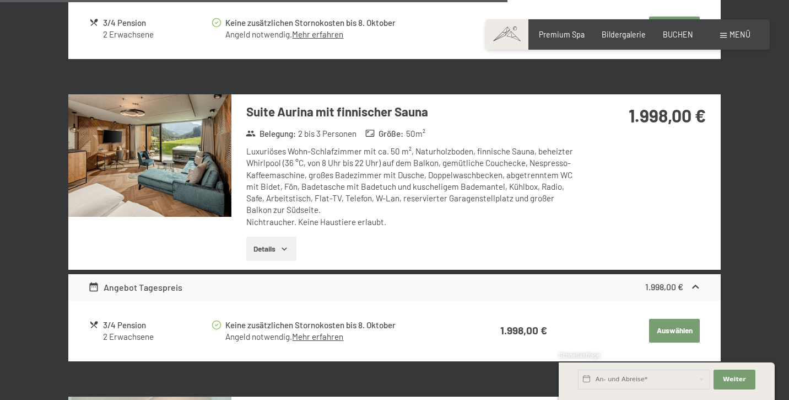
scroll to position [2090, 0]
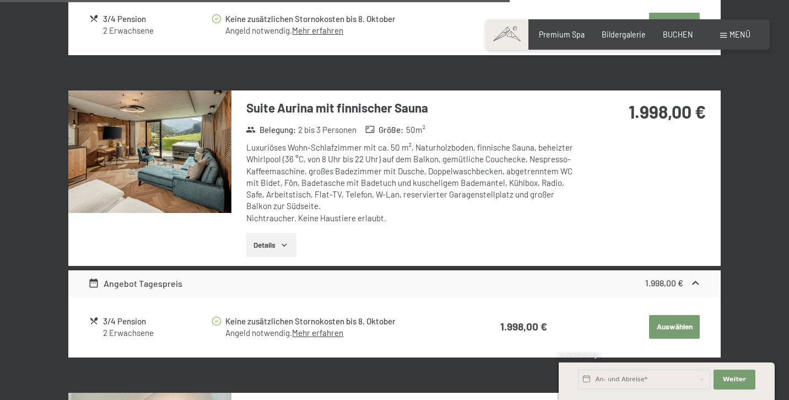
click at [136, 146] on img at bounding box center [149, 151] width 163 height 122
click at [0, 0] on button "button" at bounding box center [0, 0] width 0 height 0
click at [289, 240] on icon "button" at bounding box center [284, 244] width 9 height 9
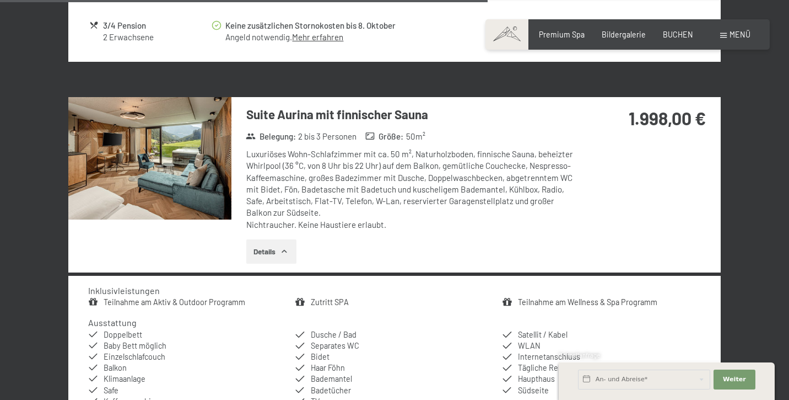
scroll to position [2079, 0]
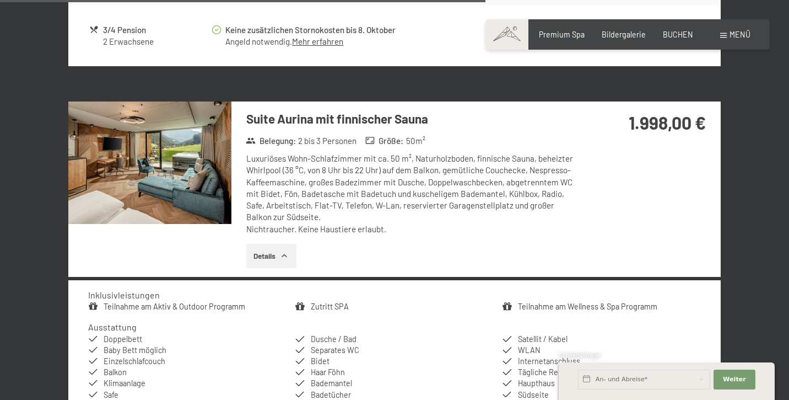
click at [285, 234] on label "Einwilligung Marketing*" at bounding box center [330, 231] width 96 height 11
click at [282, 234] on input "Einwilligung Marketing*" at bounding box center [276, 231] width 11 height 11
checkbox input "false"
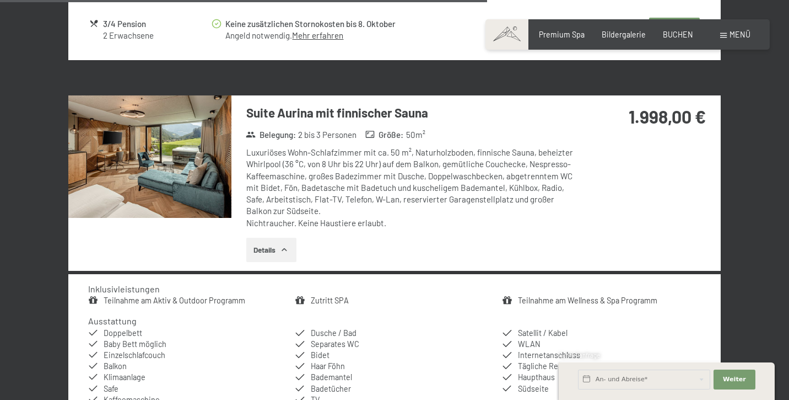
scroll to position [2088, 0]
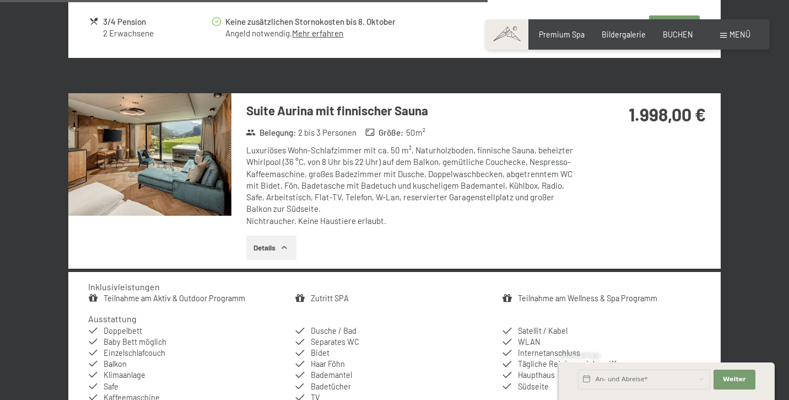
click at [268, 235] on button "Details" at bounding box center [271, 247] width 50 height 24
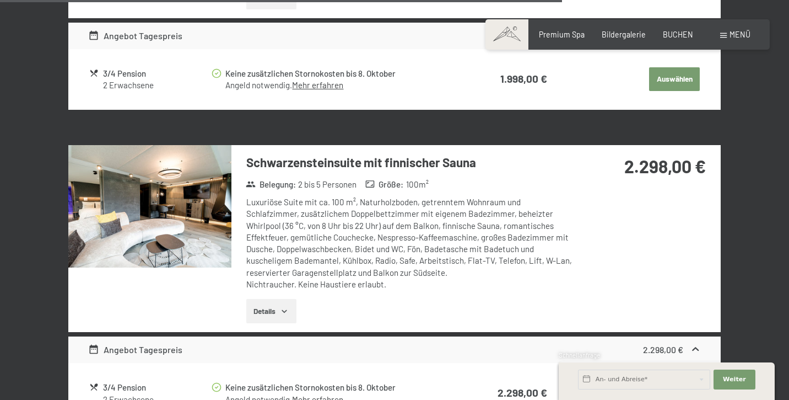
scroll to position [2344, 0]
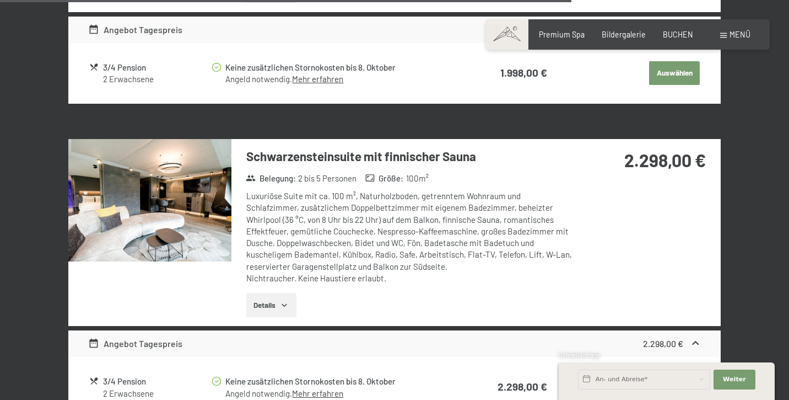
click at [191, 176] on img at bounding box center [149, 200] width 163 height 122
click at [0, 0] on button "button" at bounding box center [0, 0] width 0 height 0
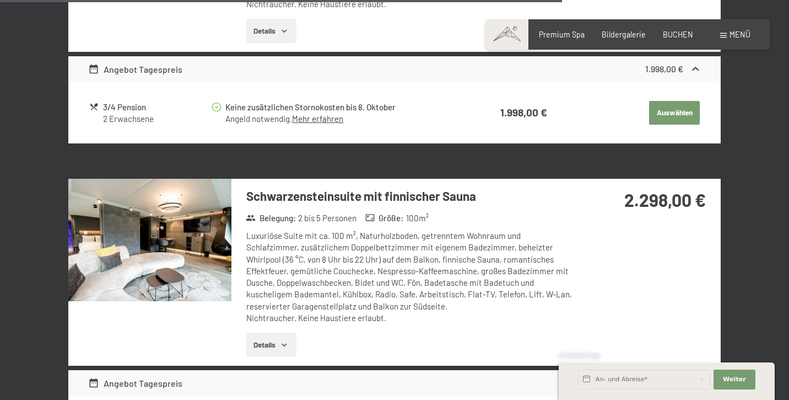
scroll to position [2304, 0]
click at [624, 35] on span "Bildergalerie" at bounding box center [624, 32] width 44 height 9
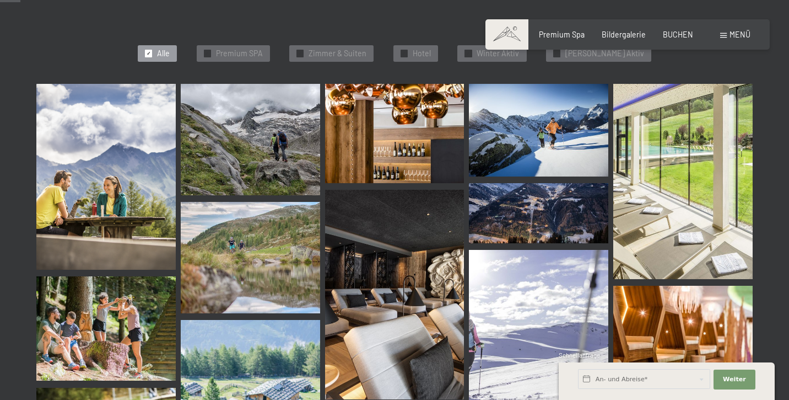
scroll to position [294, 0]
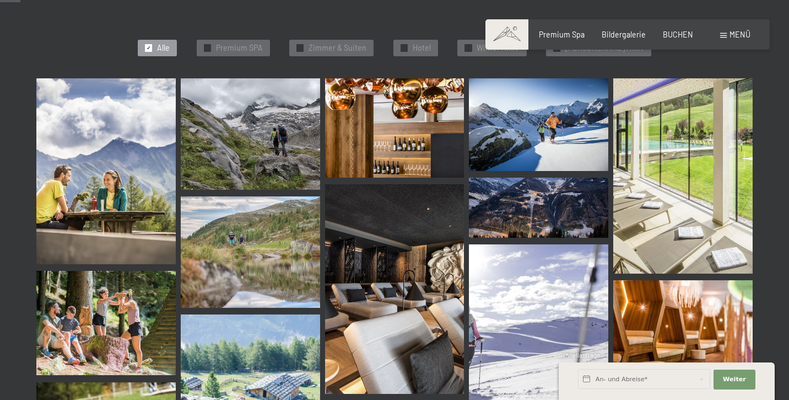
click at [104, 161] on img at bounding box center [105, 171] width 139 height 186
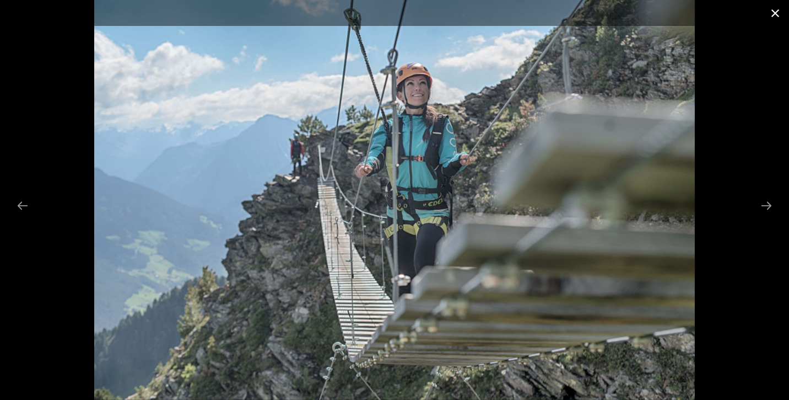
click at [776, 16] on button "Close gallery" at bounding box center [776, 13] width 28 height 26
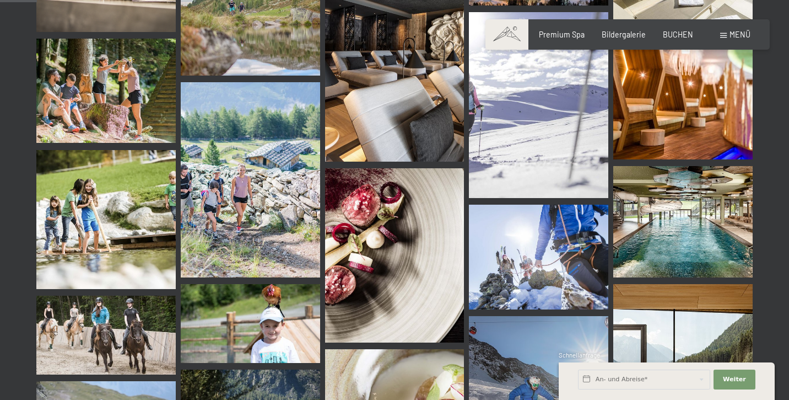
scroll to position [525, 0]
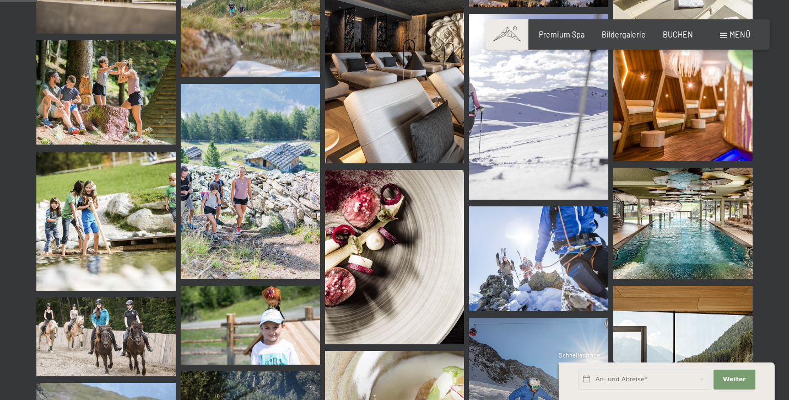
click at [657, 223] on img at bounding box center [682, 223] width 139 height 111
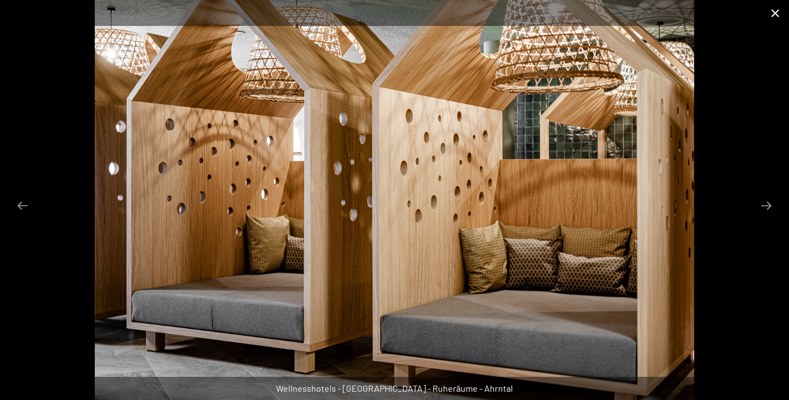
click at [778, 14] on button "Close gallery" at bounding box center [776, 13] width 28 height 26
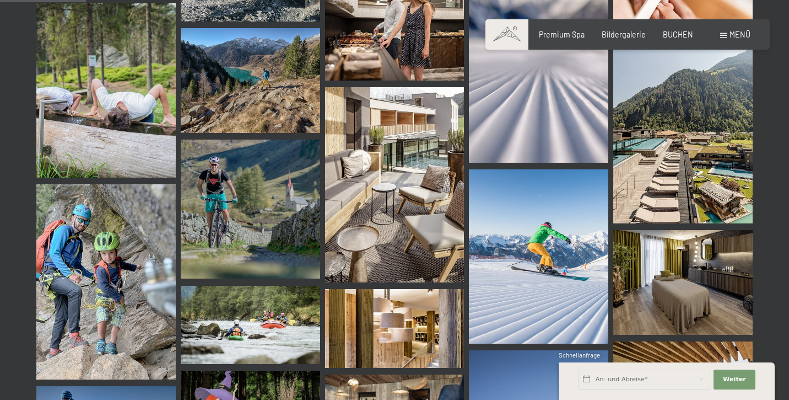
scroll to position [1228, 0]
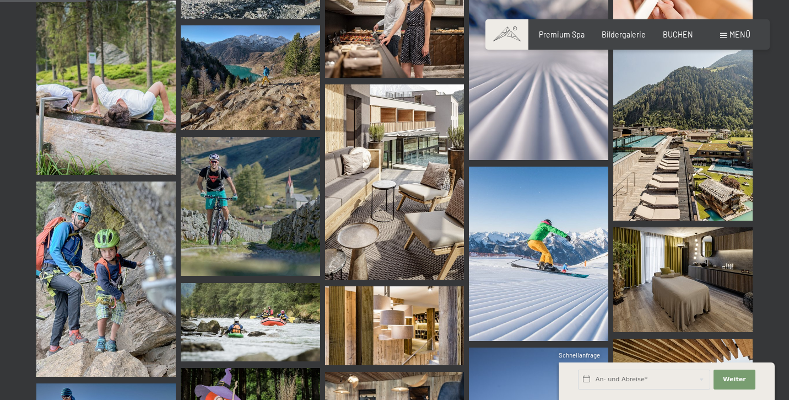
click at [374, 176] on img at bounding box center [394, 181] width 139 height 195
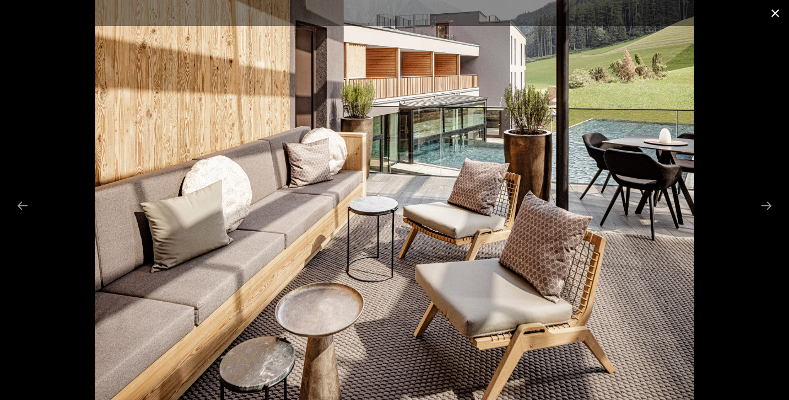
click at [776, 16] on button "Close gallery" at bounding box center [776, 13] width 28 height 26
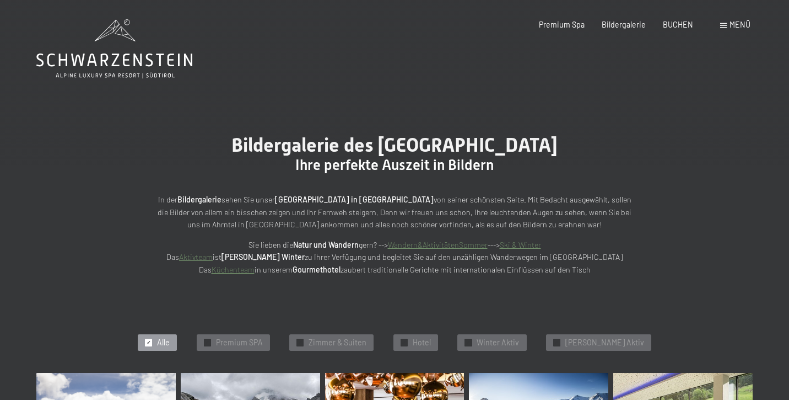
scroll to position [0, 0]
click at [120, 55] on icon at bounding box center [114, 48] width 156 height 59
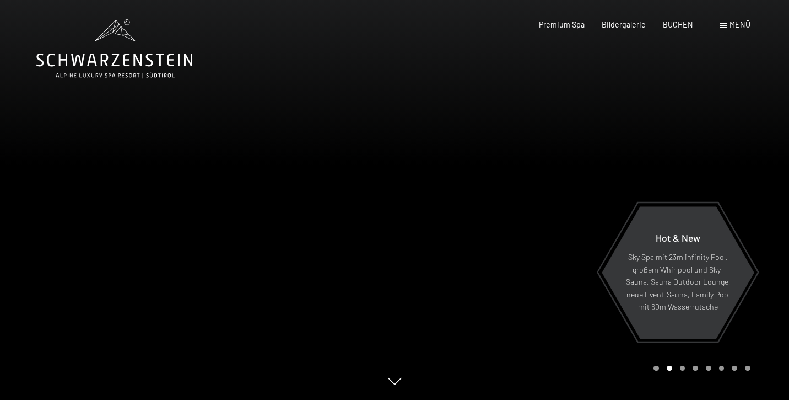
click at [686, 30] on div "Buchen Anfragen Premium Spa Bildergalerie BUCHEN Menü DE IT EN Gutschein Bilder…" at bounding box center [627, 24] width 245 height 11
click at [679, 27] on span "BUCHEN" at bounding box center [678, 22] width 30 height 9
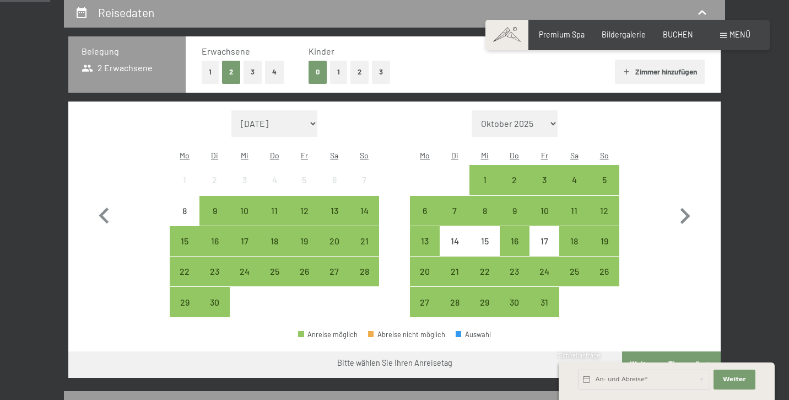
scroll to position [236, 0]
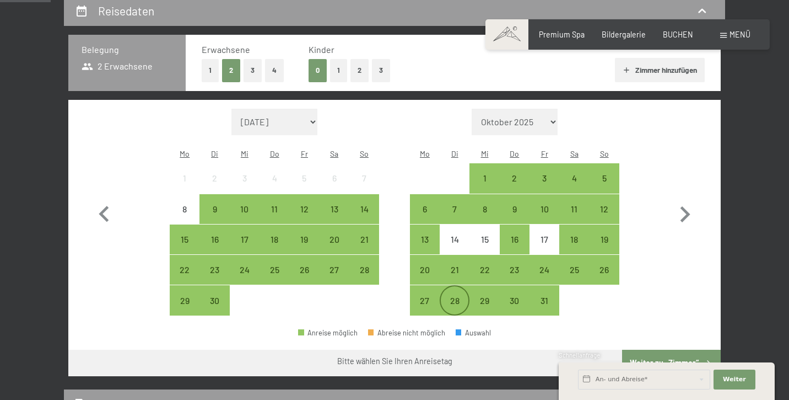
click at [453, 296] on div "28" at bounding box center [455, 310] width 28 height 28
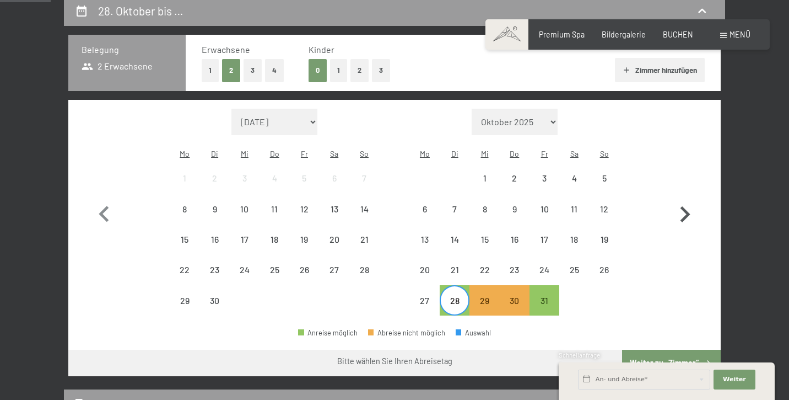
click at [686, 204] on icon "button" at bounding box center [685, 214] width 32 height 32
select select "[DATE]"
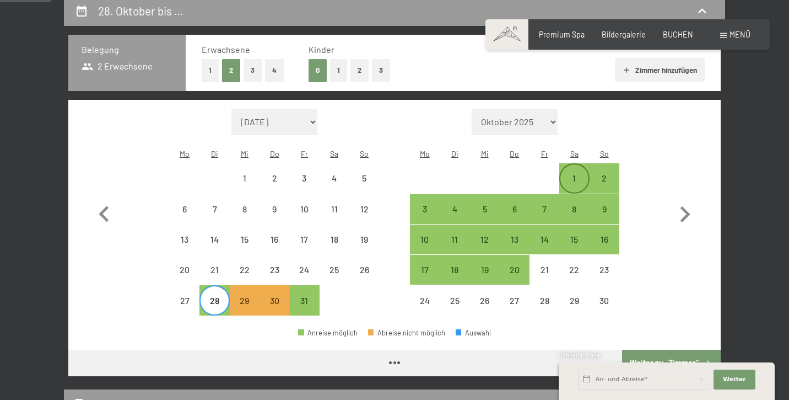
select select "[DATE]"
click at [568, 164] on div "1" at bounding box center [574, 178] width 28 height 28
select select "[DATE]"
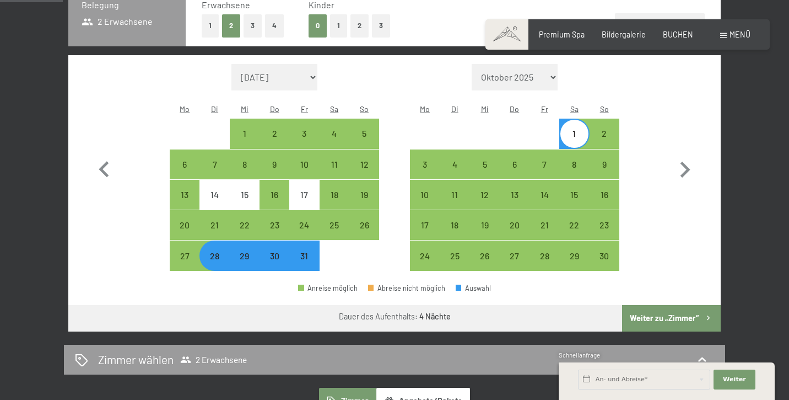
click at [684, 305] on button "Weiter zu „Zimmer“" at bounding box center [671, 318] width 99 height 26
select select "[DATE]"
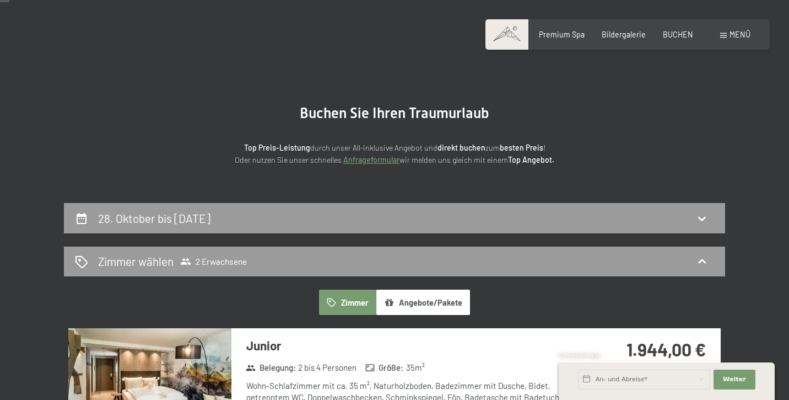
scroll to position [39, 0]
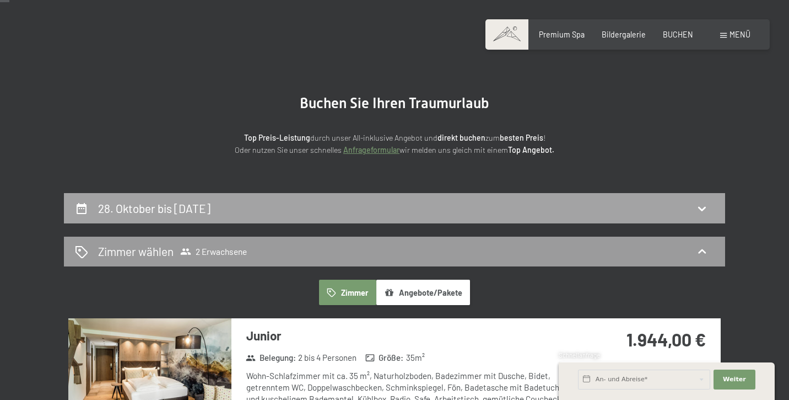
click at [196, 206] on h2 "28. Oktober bis [DATE]" at bounding box center [154, 208] width 112 height 14
select select "[DATE]"
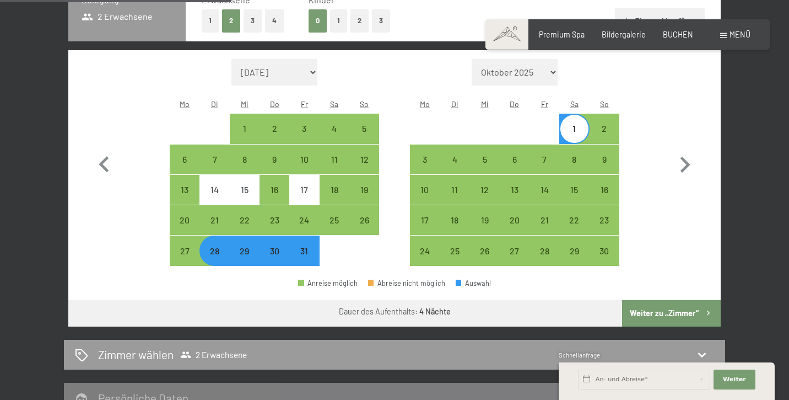
scroll to position [292, 0]
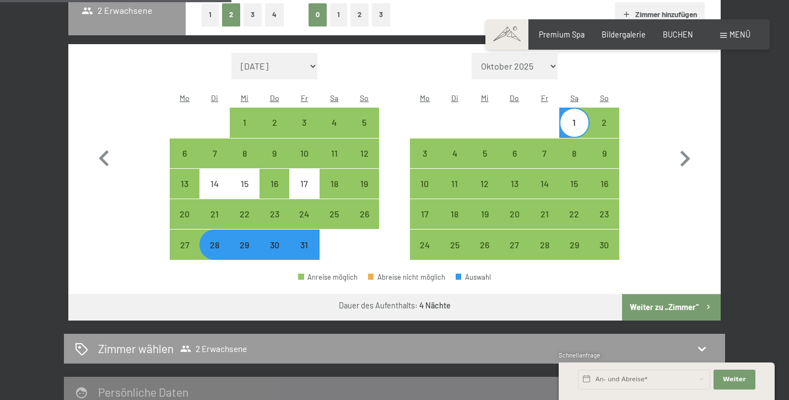
click at [208, 240] on div "28" at bounding box center [215, 254] width 28 height 28
select select "[DATE]"
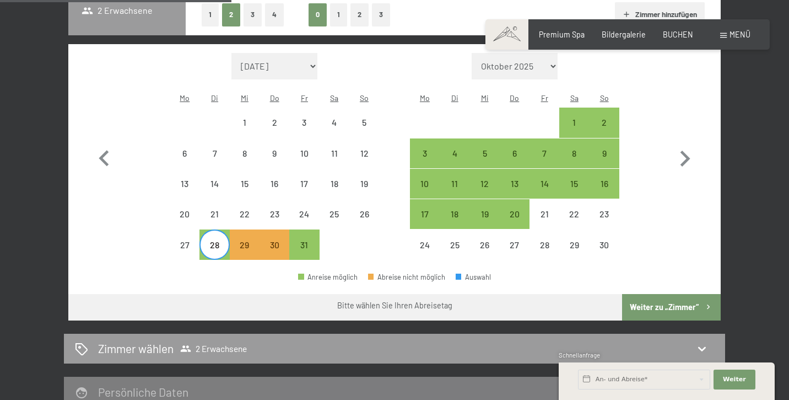
click at [305, 229] on span "Einwilligung Marketing*" at bounding box center [333, 231] width 91 height 11
click at [282, 229] on input "Einwilligung Marketing*" at bounding box center [276, 231] width 11 height 11
checkbox input "false"
click at [303, 240] on div "31" at bounding box center [304, 254] width 28 height 28
select select "[DATE]"
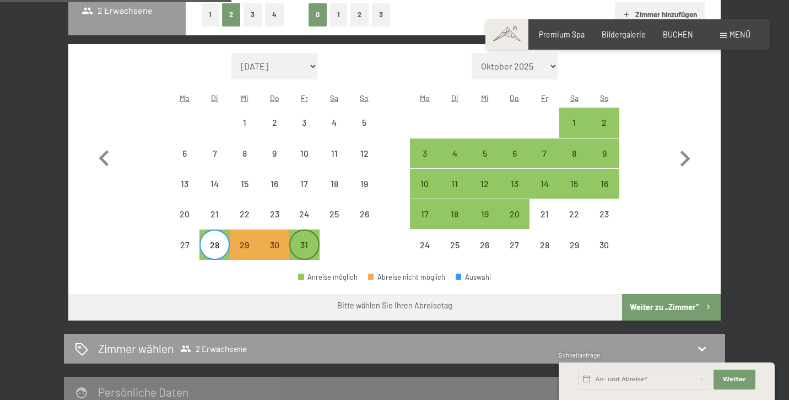
select select "[DATE]"
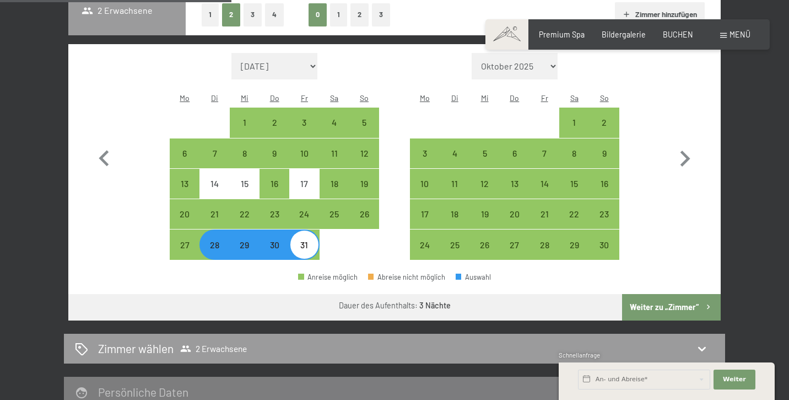
click at [690, 294] on button "Weiter zu „Zimmer“" at bounding box center [671, 307] width 99 height 26
select select "[DATE]"
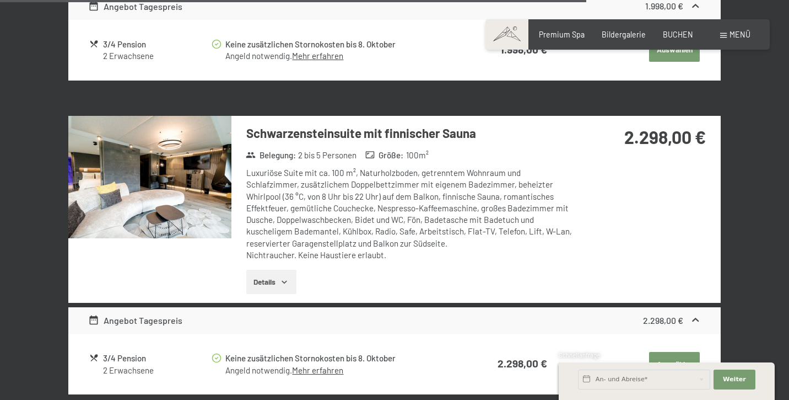
scroll to position [2368, 0]
